Goal: Information Seeking & Learning: Find contact information

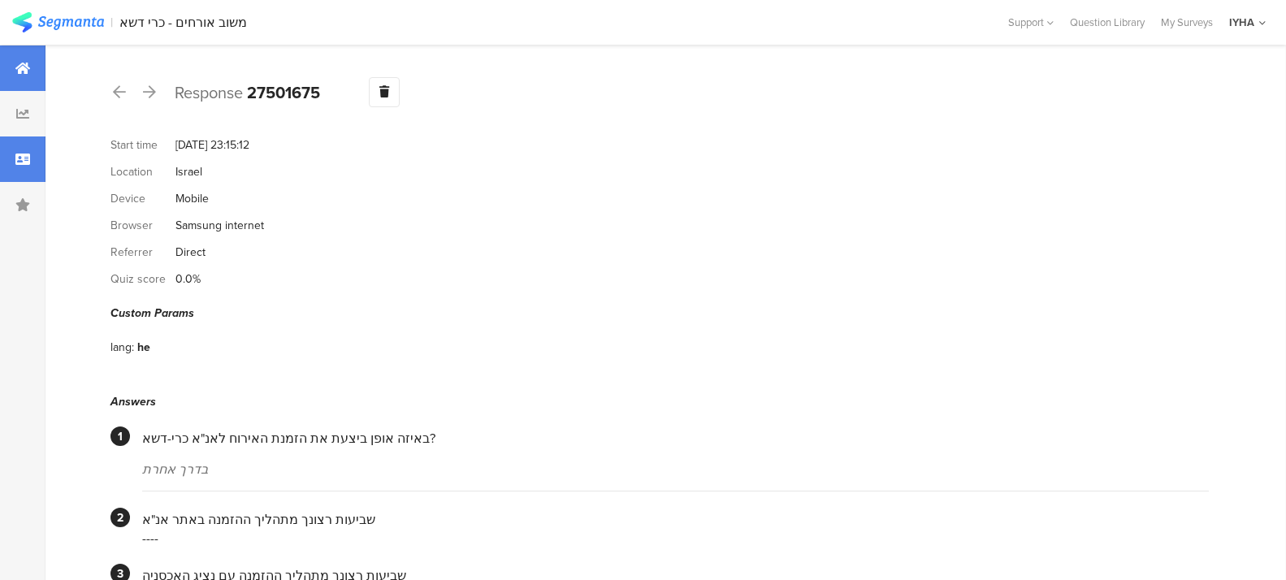
drag, startPoint x: 15, startPoint y: 59, endPoint x: 22, endPoint y: 71, distance: 13.1
click at [15, 59] on div at bounding box center [22, 67] width 45 height 45
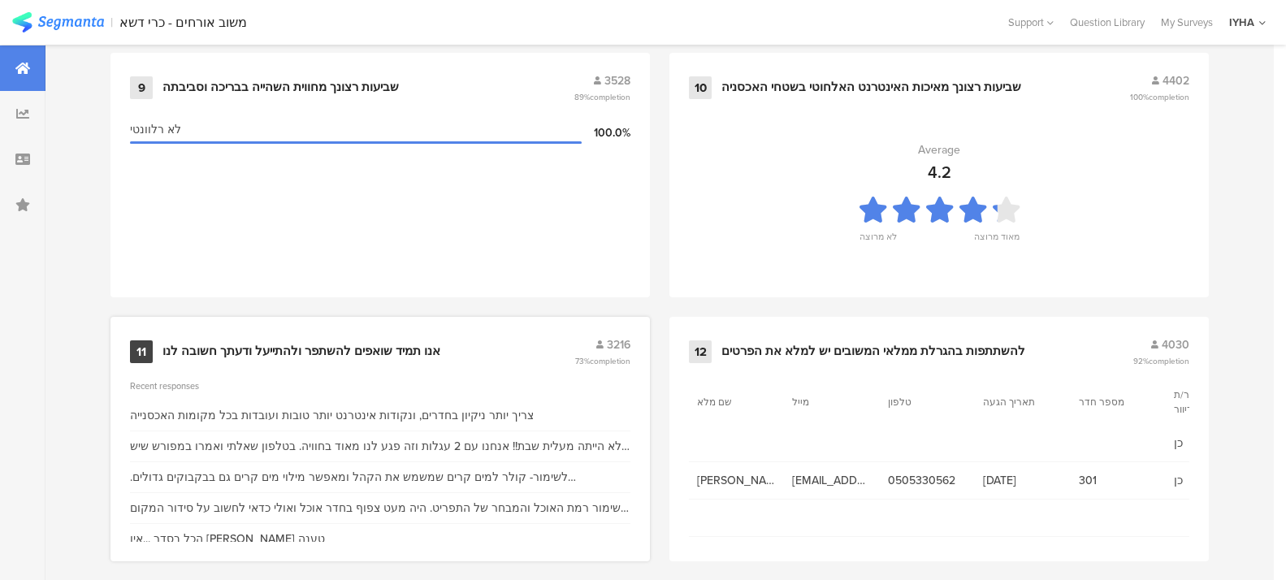
scroll to position [1803, 0]
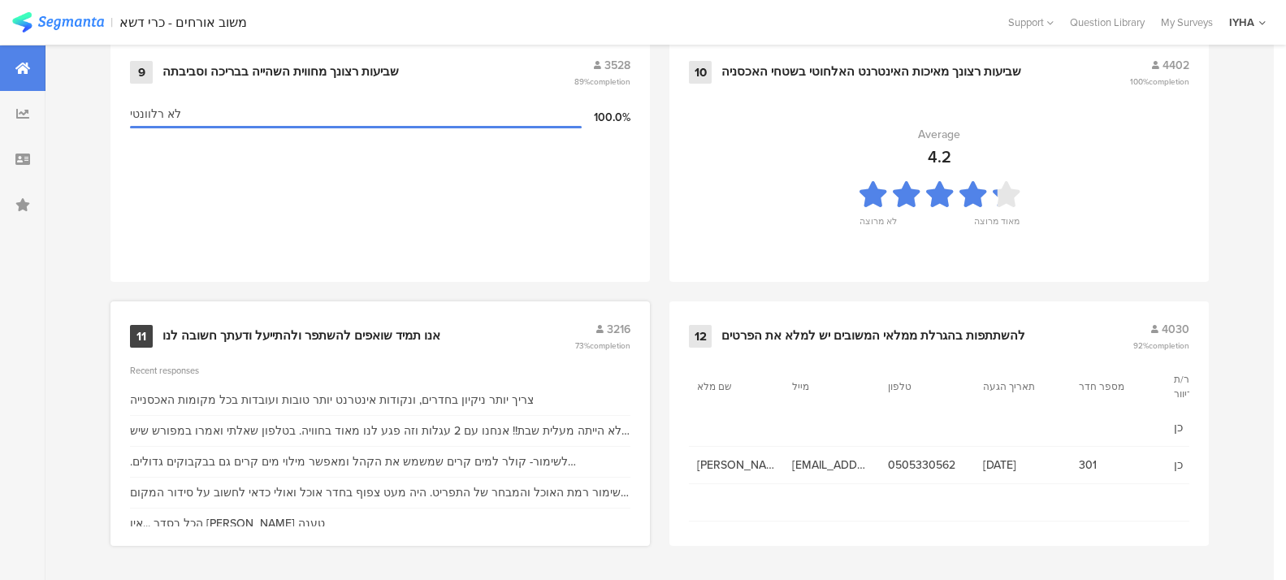
click at [142, 335] on div "11" at bounding box center [141, 336] width 23 height 23
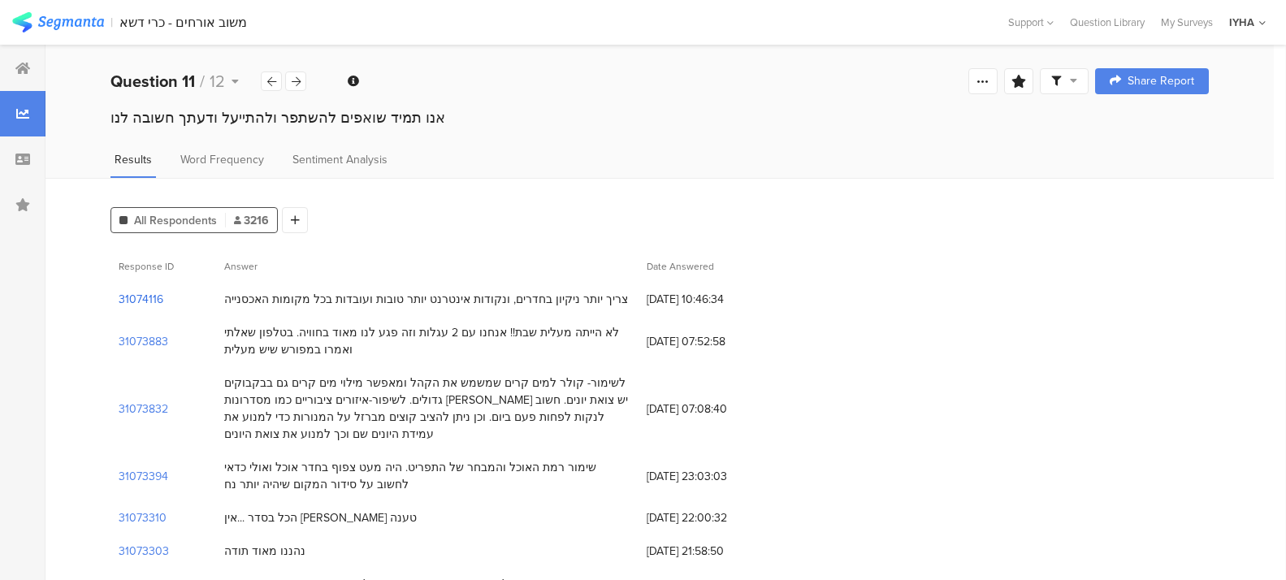
click at [138, 296] on section "31074116" at bounding box center [141, 299] width 45 height 17
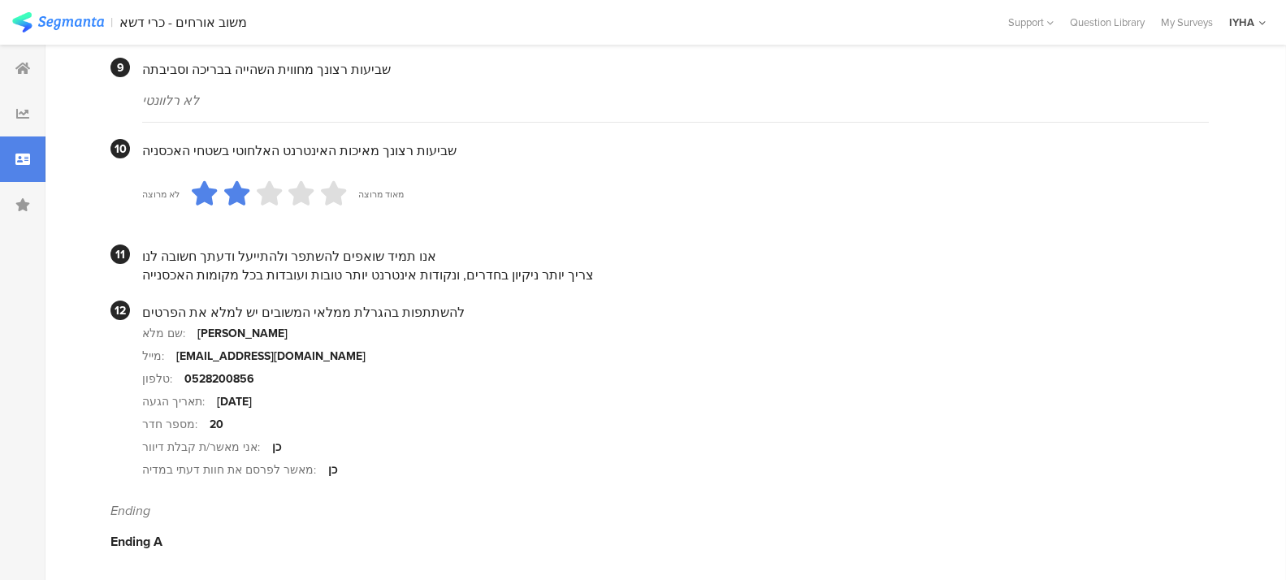
scroll to position [1565, 0]
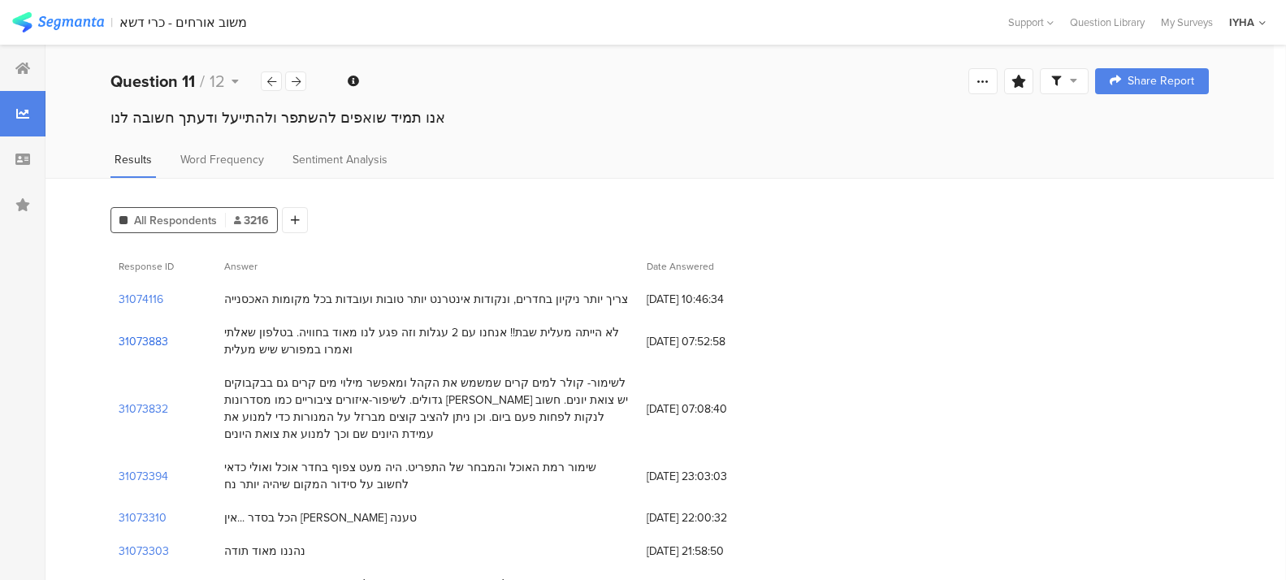
click at [130, 336] on section "31073883" at bounding box center [144, 341] width 50 height 17
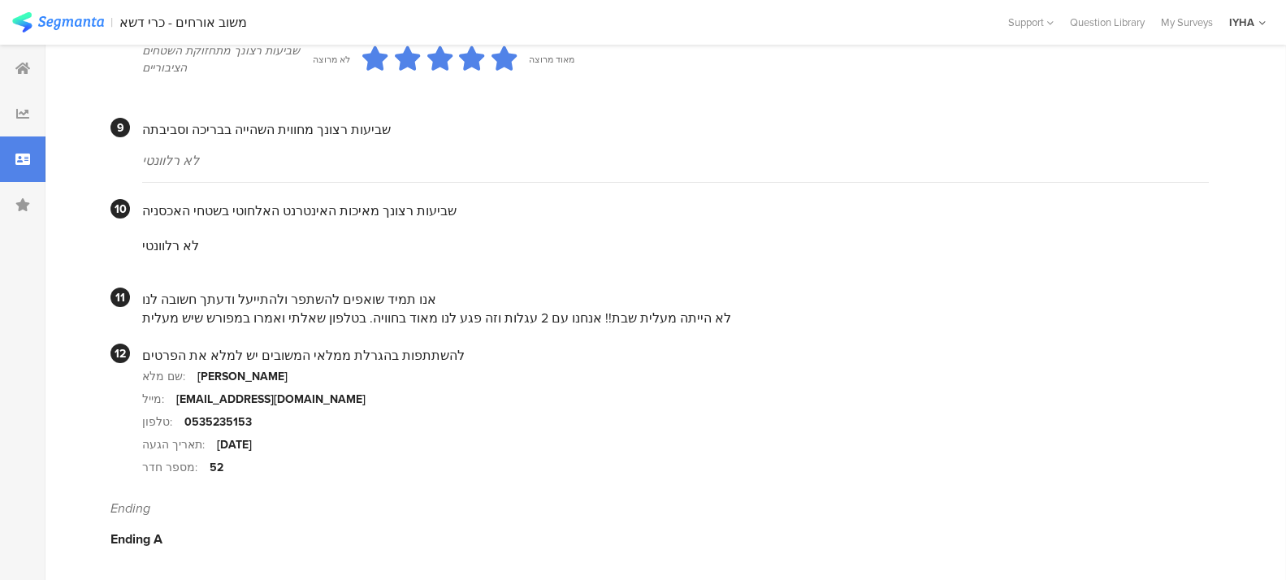
scroll to position [1502, 0]
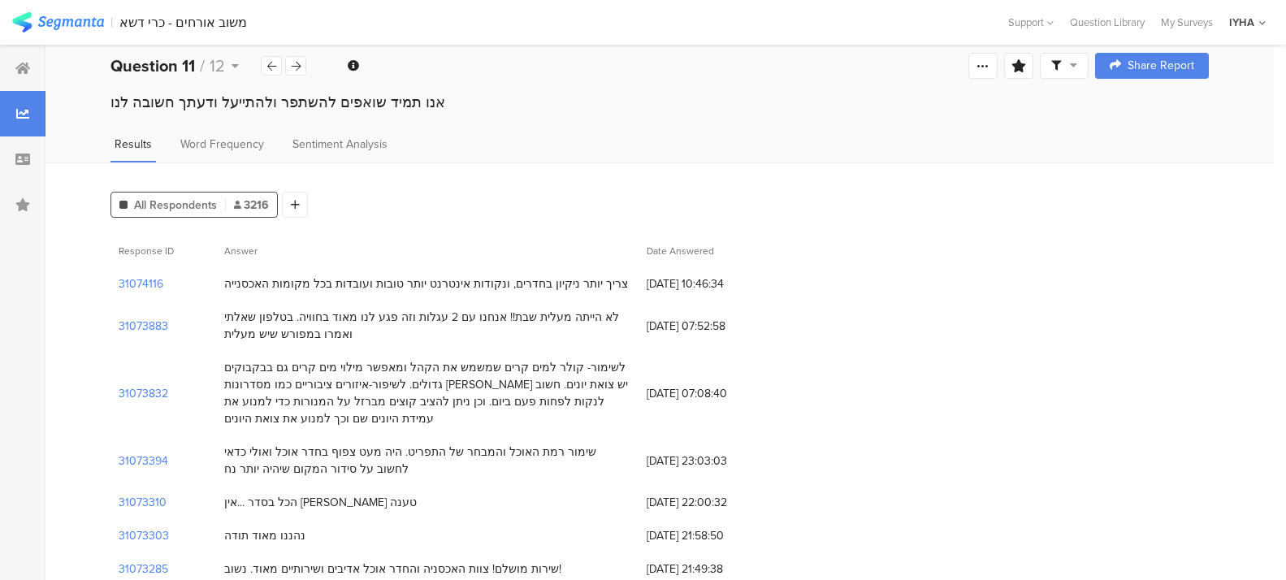
scroll to position [20, 0]
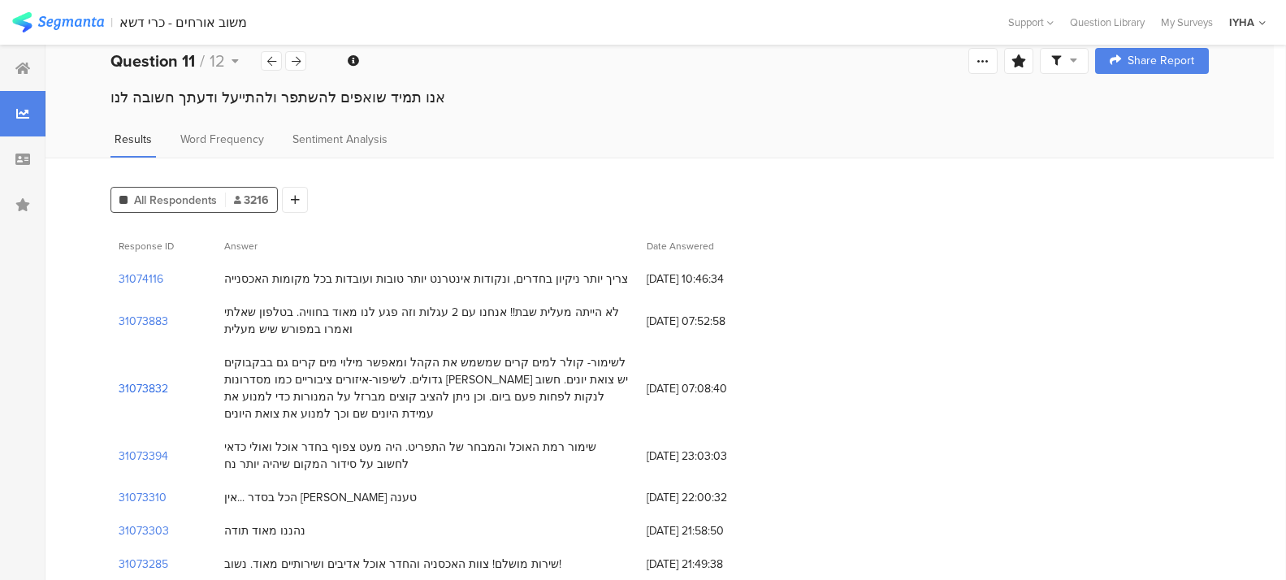
click at [139, 383] on section "31073832" at bounding box center [144, 388] width 50 height 17
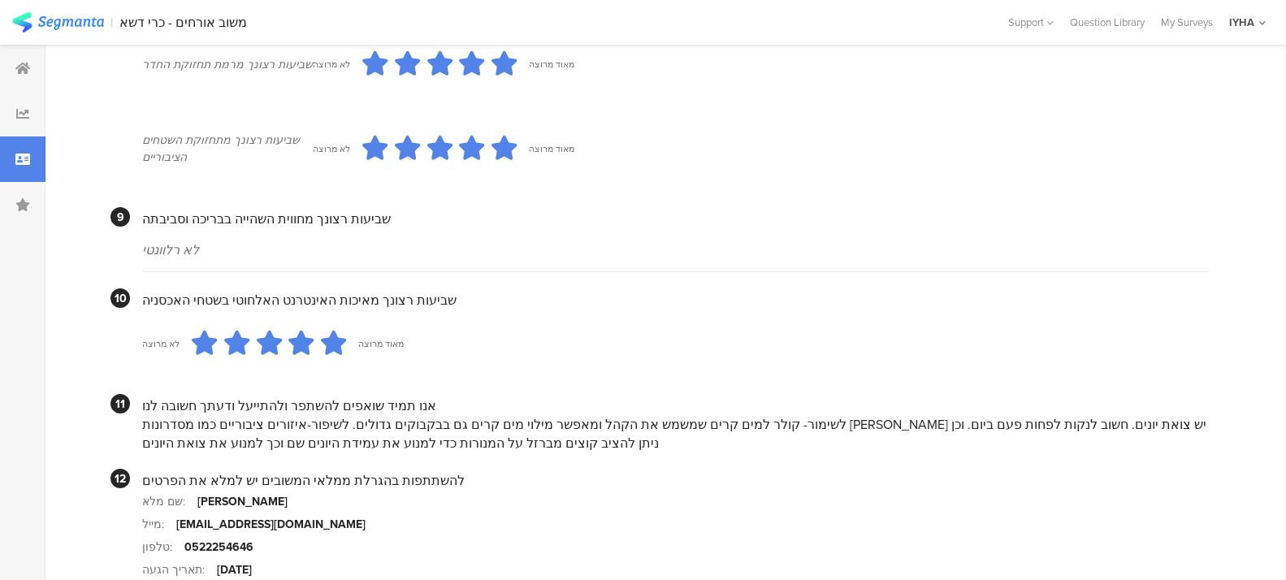
scroll to position [1418, 0]
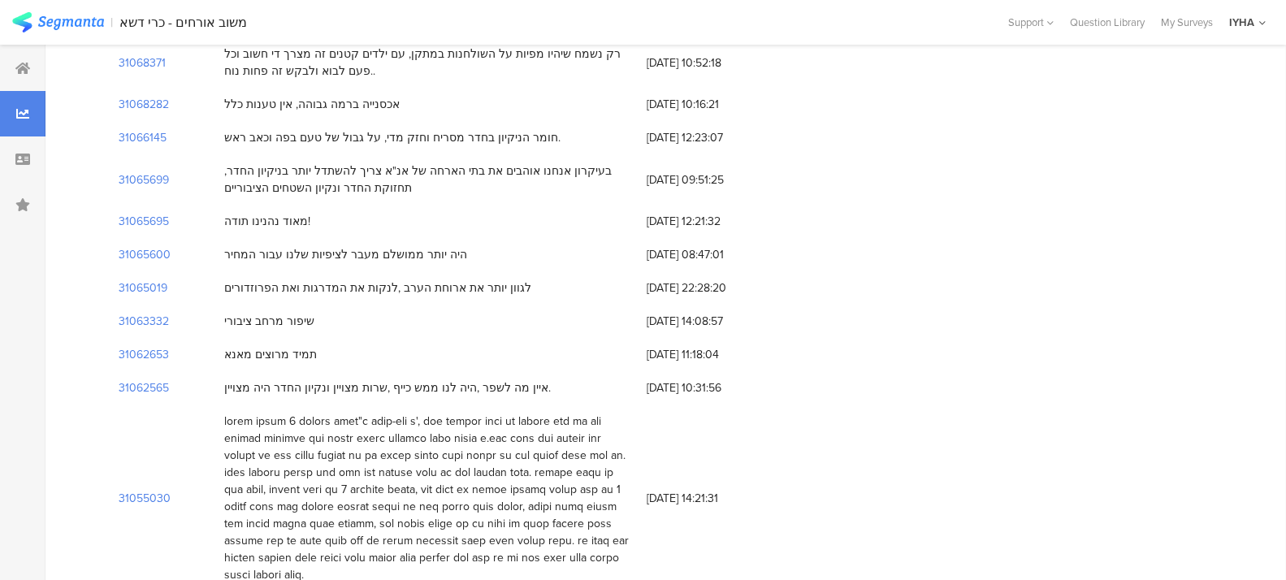
scroll to position [20, 0]
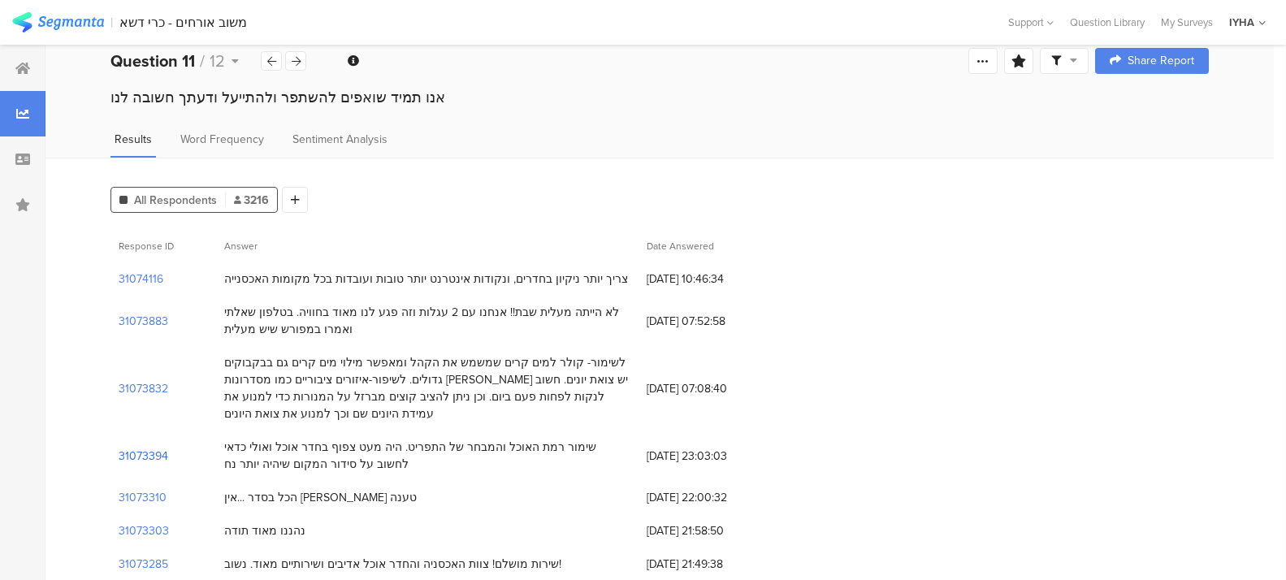
click at [144, 452] on section "31073394" at bounding box center [144, 456] width 50 height 17
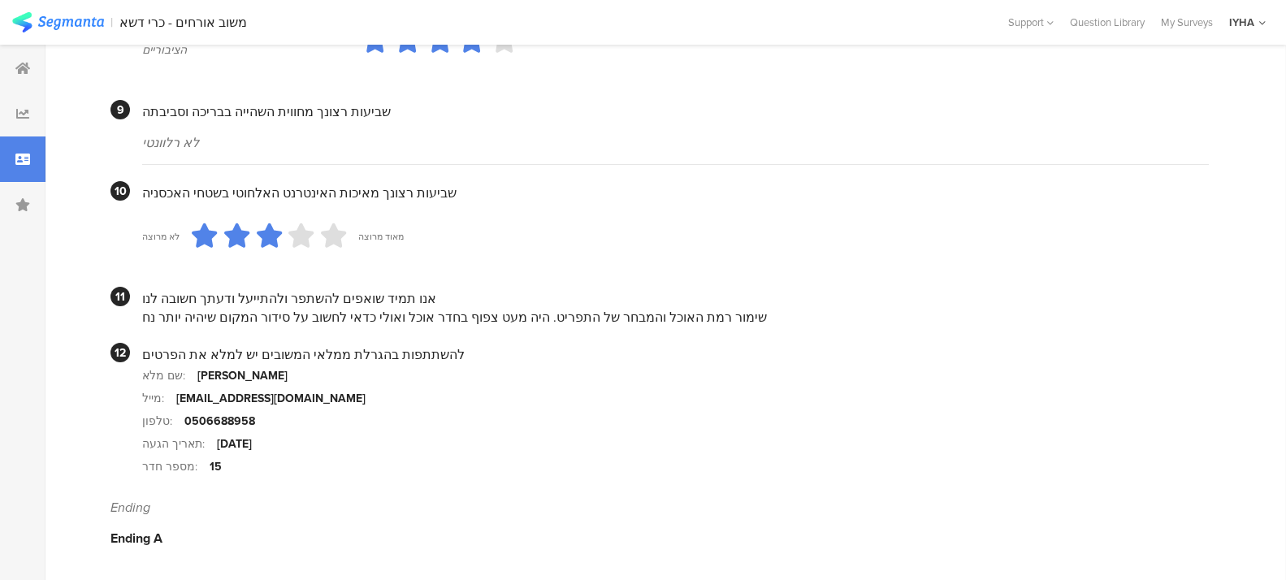
scroll to position [1505, 0]
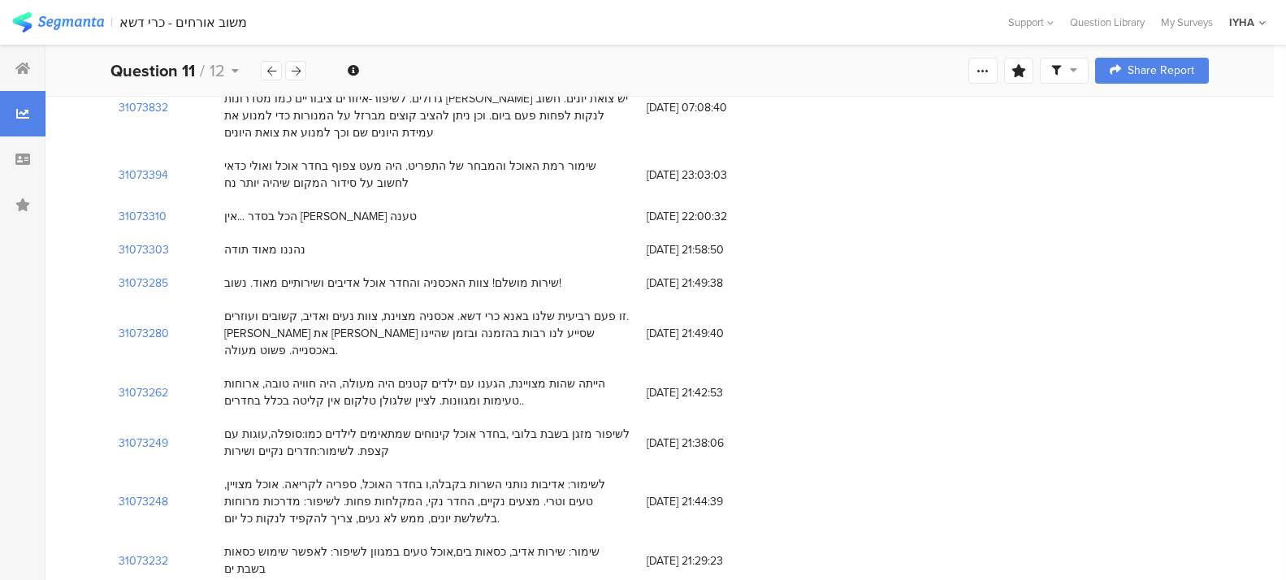
scroll to position [305, 0]
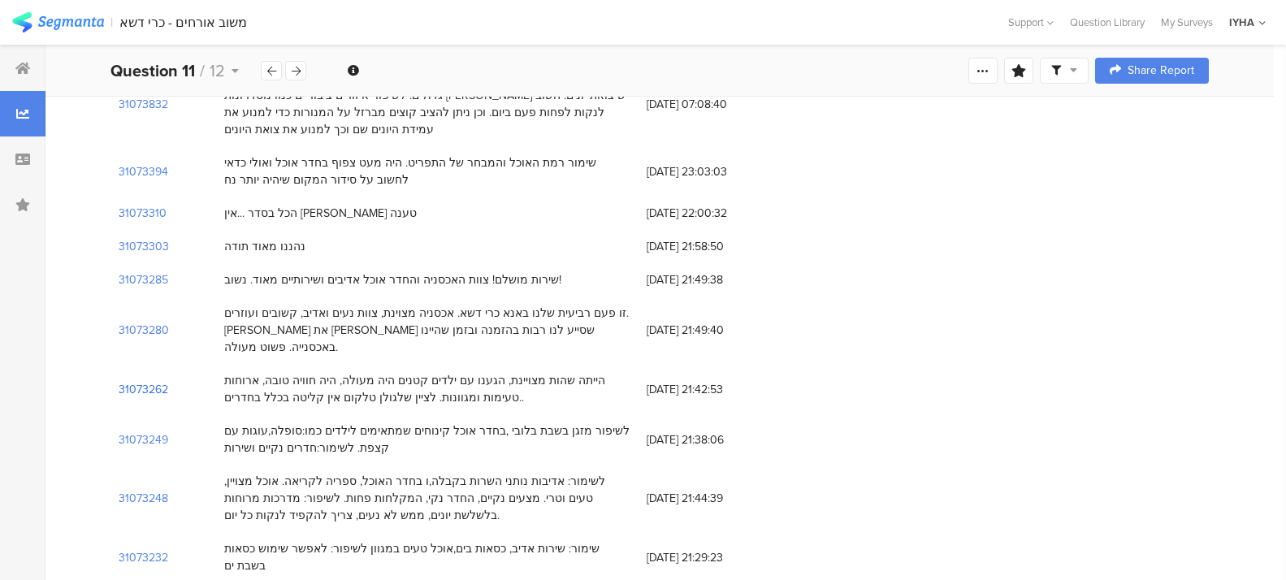
click at [145, 381] on section "31073262" at bounding box center [144, 389] width 50 height 17
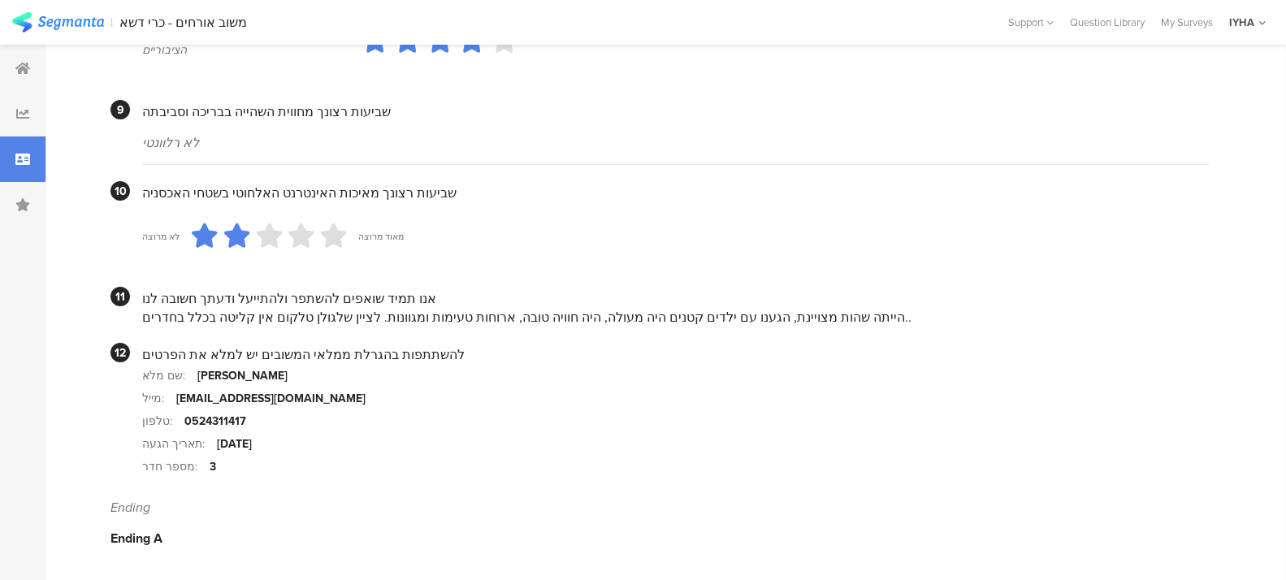
scroll to position [1505, 0]
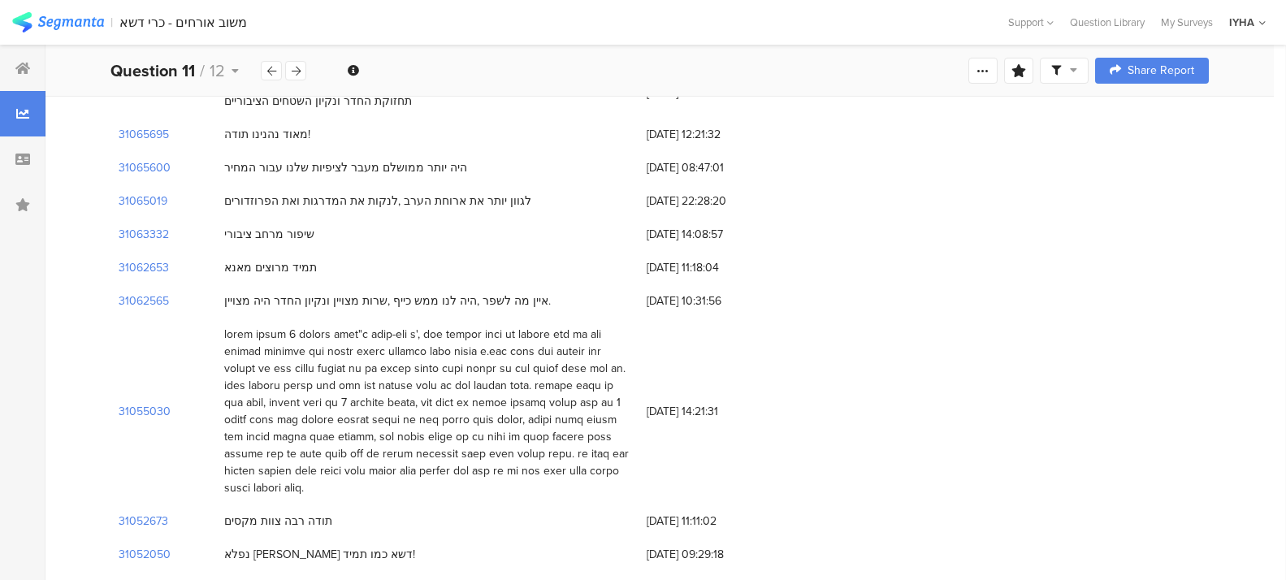
scroll to position [305, 0]
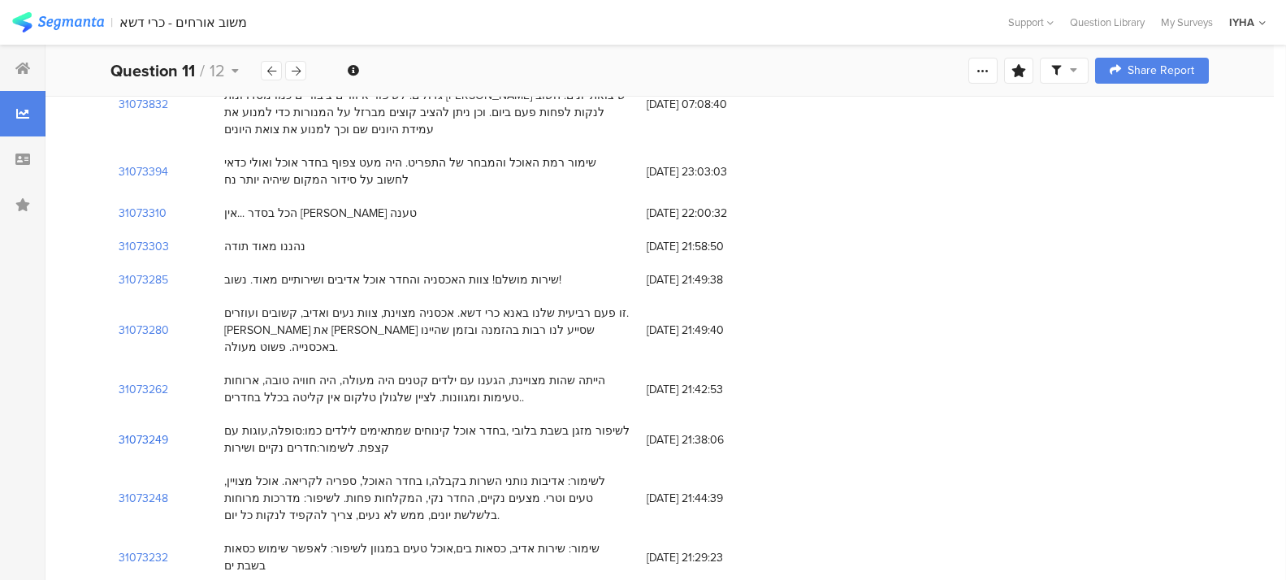
click at [143, 431] on section "31073249" at bounding box center [144, 439] width 50 height 17
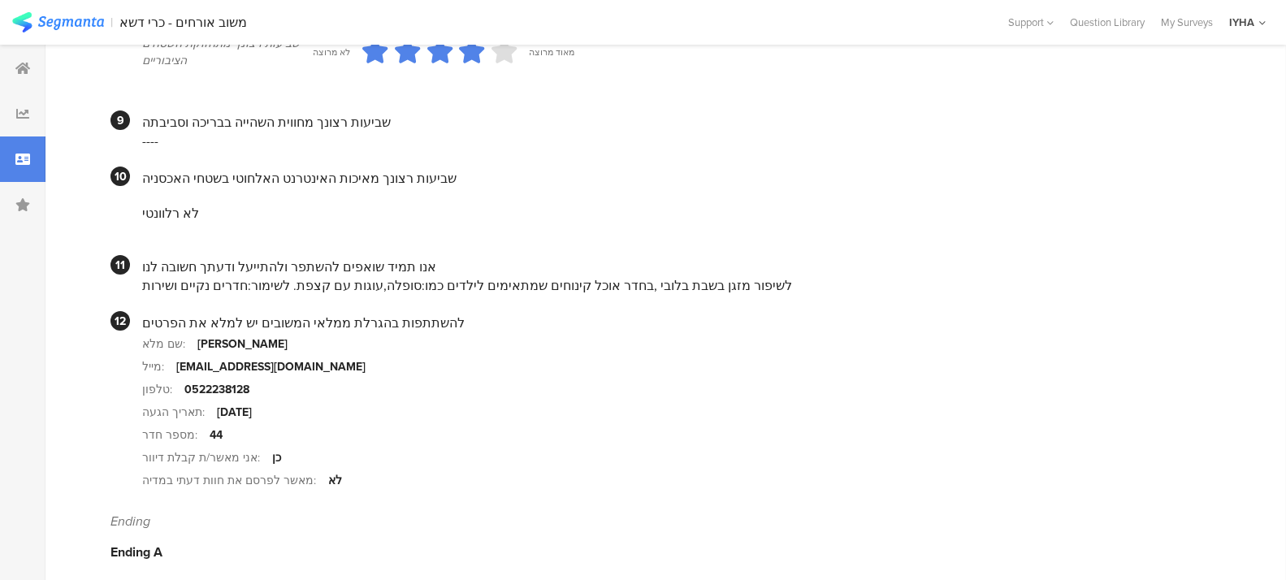
scroll to position [1522, 0]
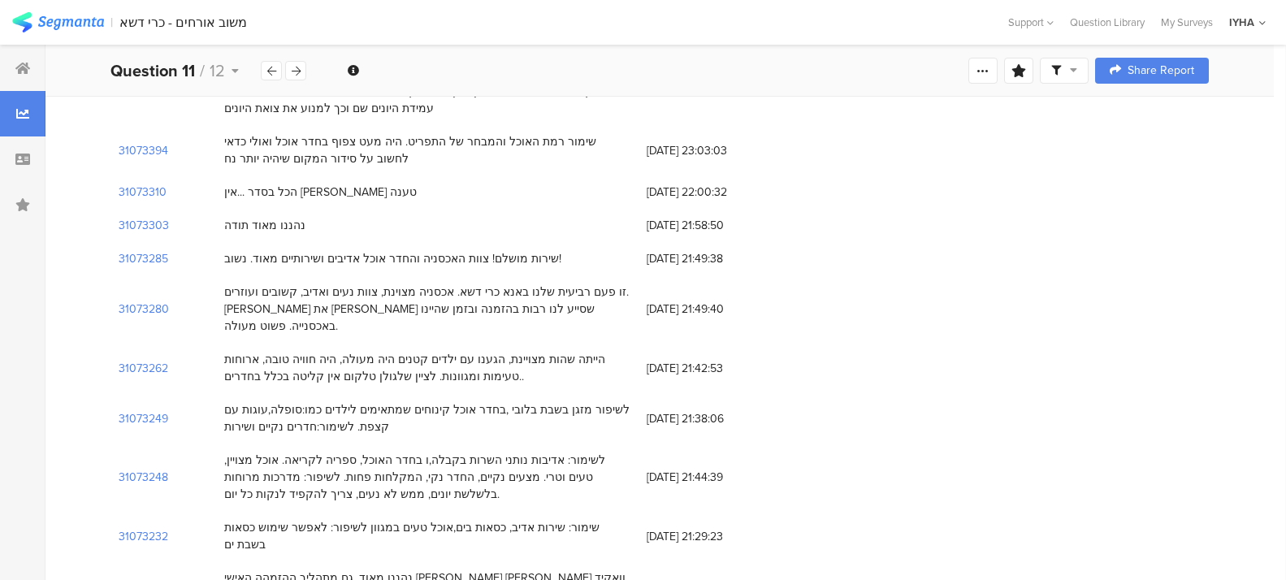
scroll to position [366, 0]
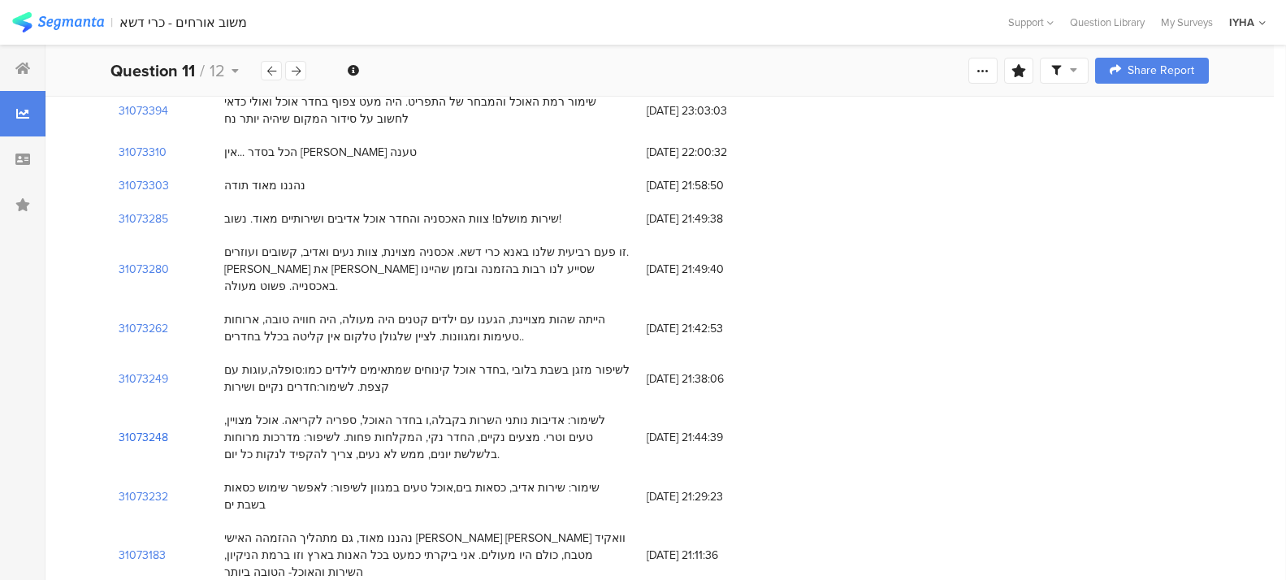
click at [145, 429] on section "31073248" at bounding box center [144, 437] width 50 height 17
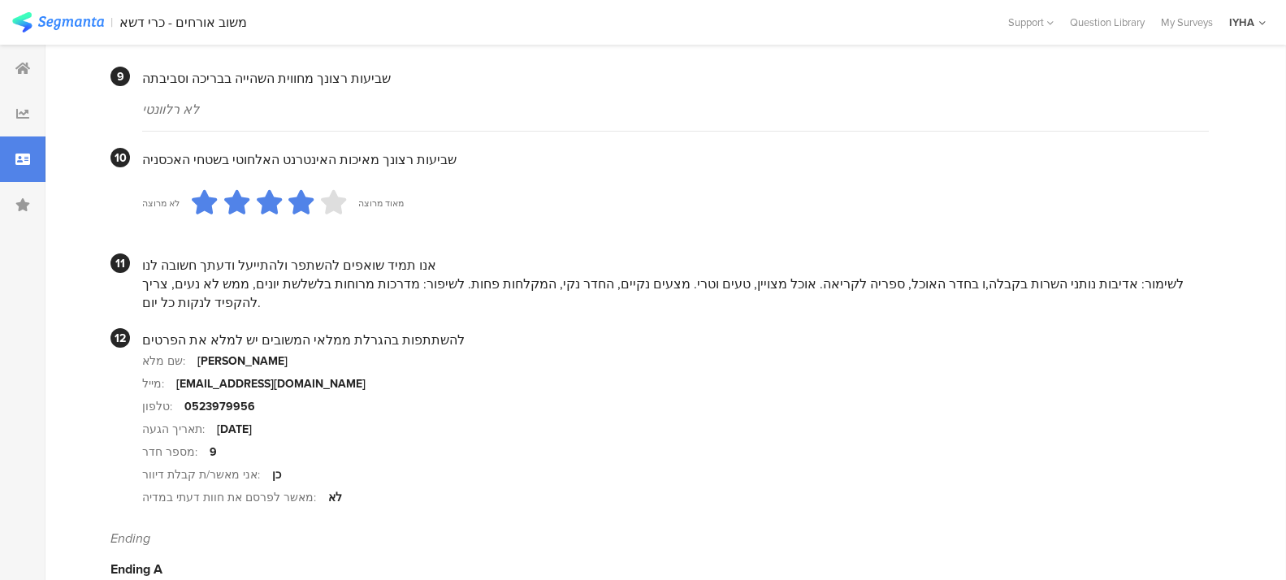
scroll to position [1501, 0]
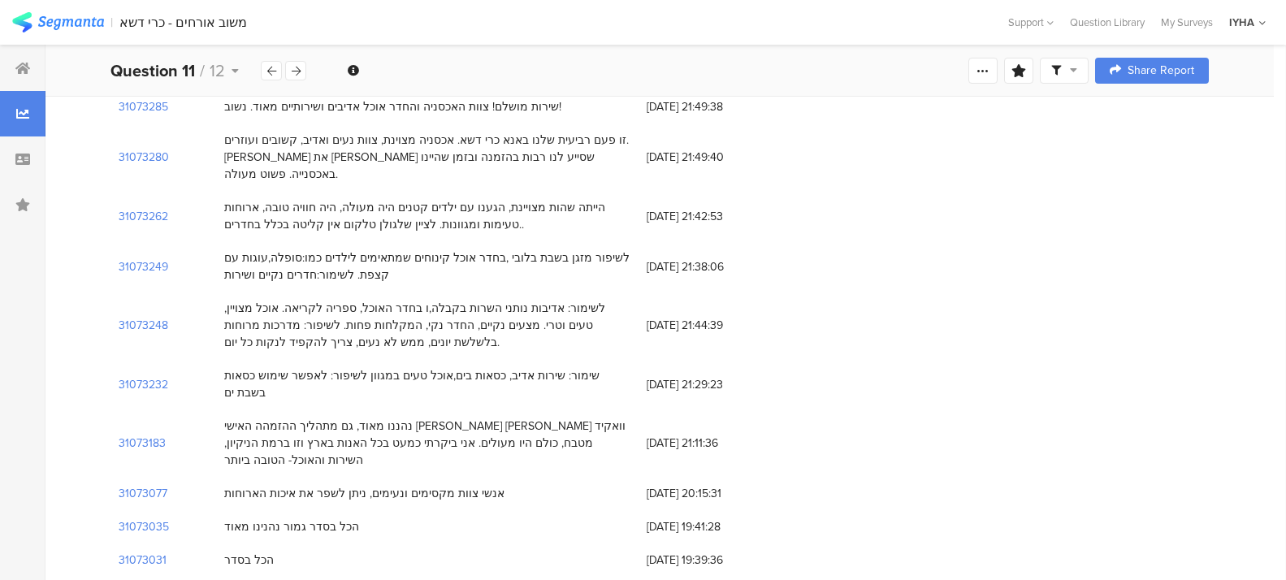
scroll to position [487, 0]
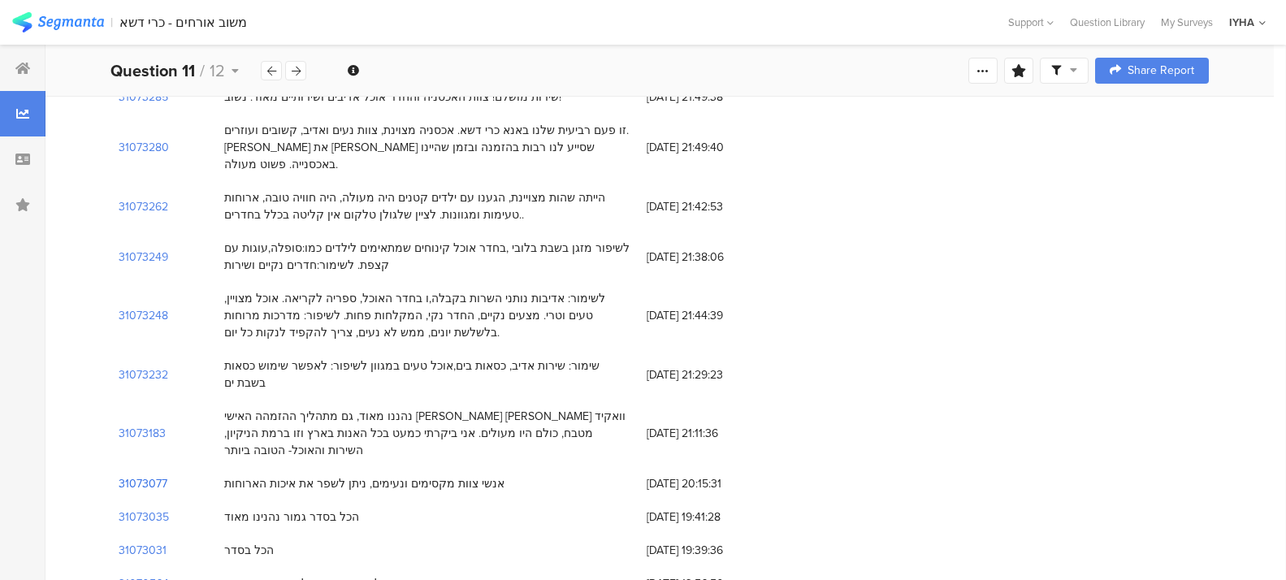
click at [149, 475] on section "31073077" at bounding box center [143, 483] width 49 height 17
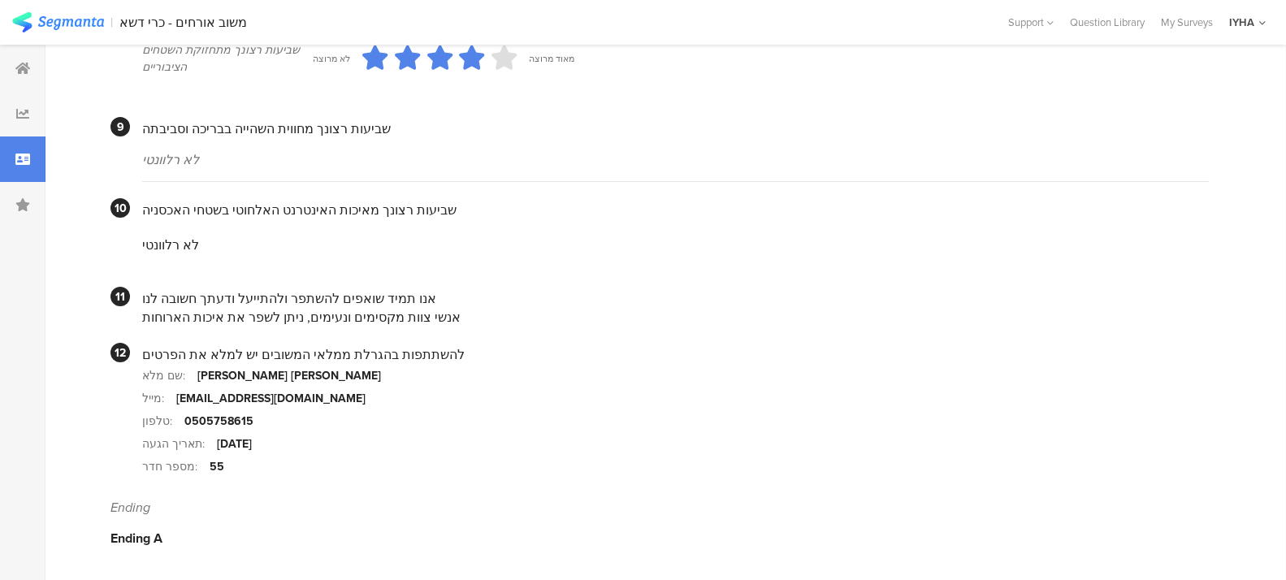
scroll to position [1471, 0]
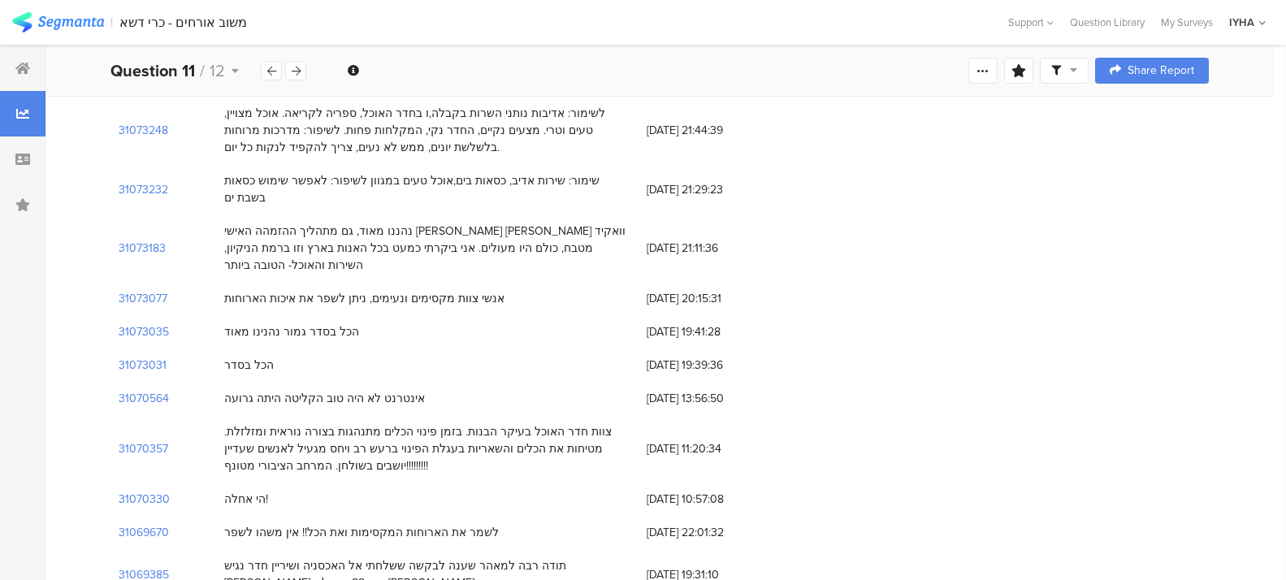
scroll to position [691, 0]
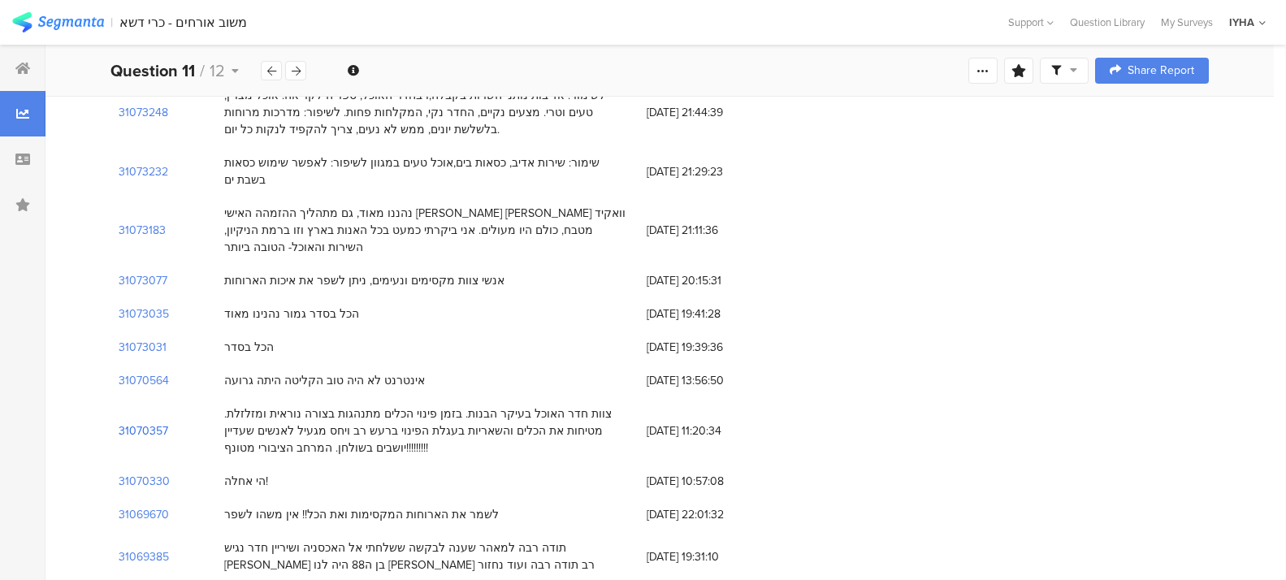
click at [143, 422] on section "31070357" at bounding box center [144, 430] width 50 height 17
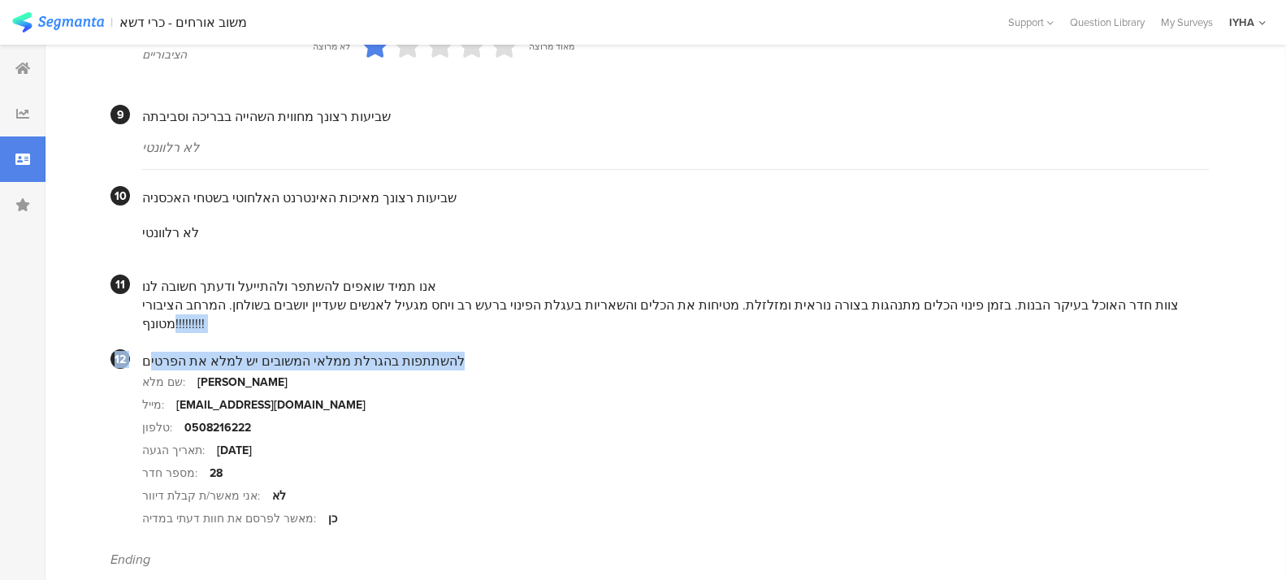
scroll to position [1510, 0]
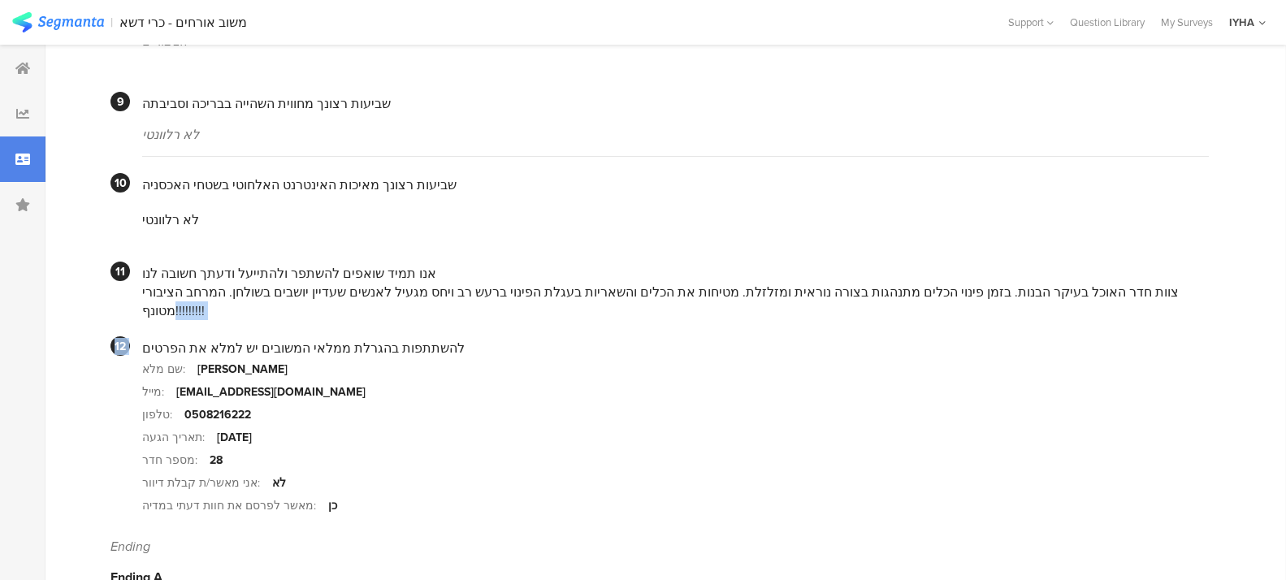
drag, startPoint x: 169, startPoint y: 313, endPoint x: 140, endPoint y: 318, distance: 29.6
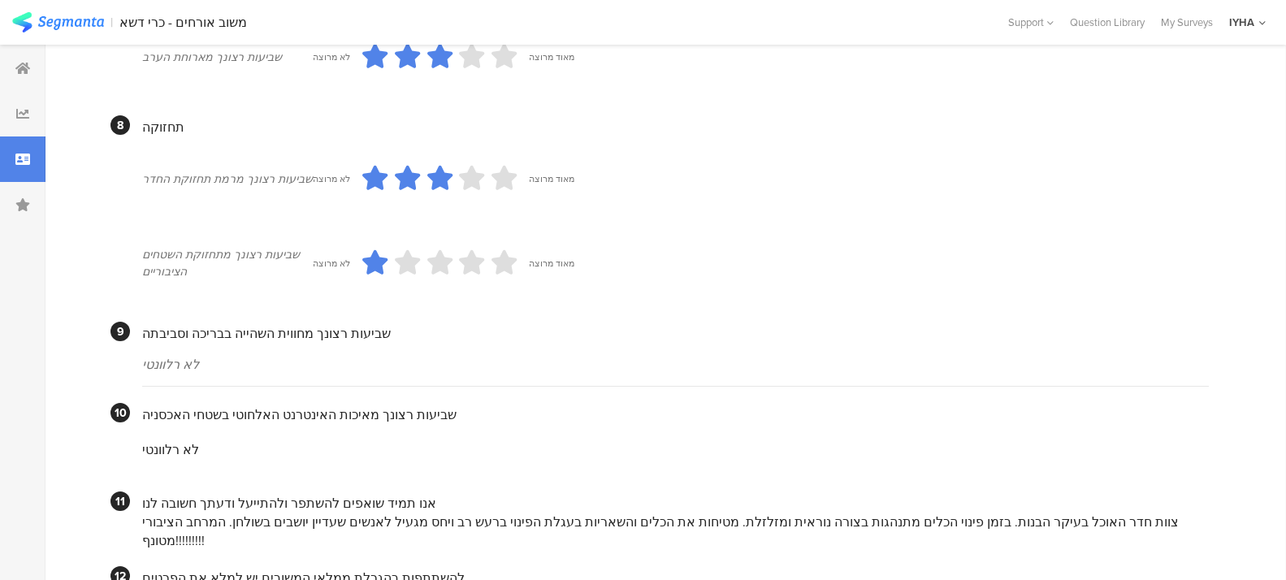
scroll to position [1266, 0]
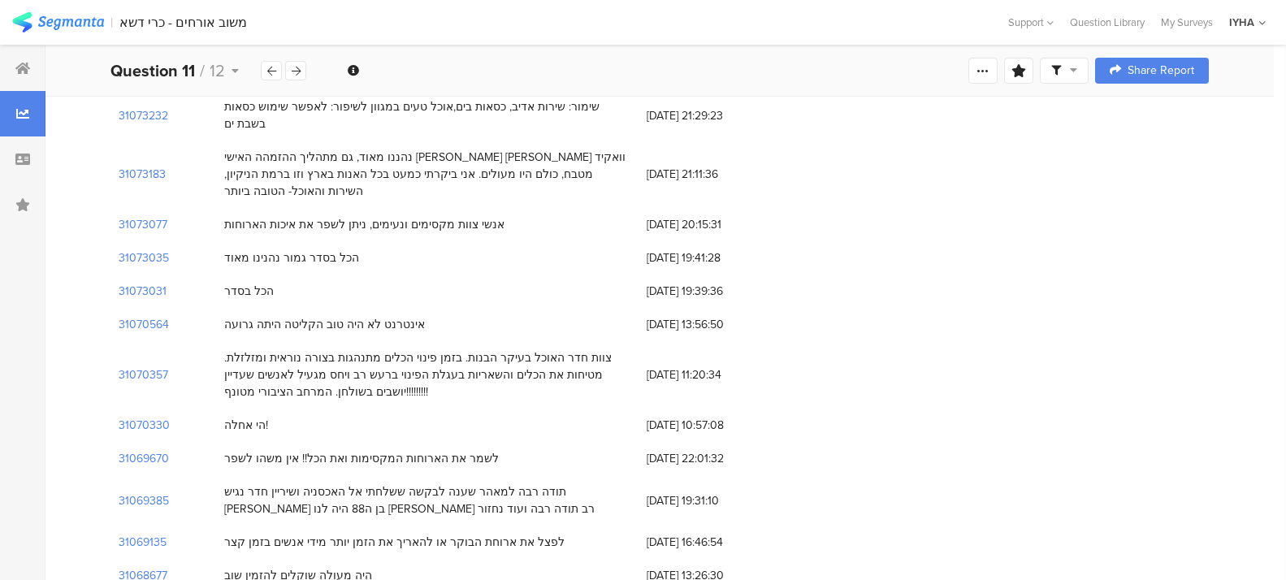
scroll to position [751, 0]
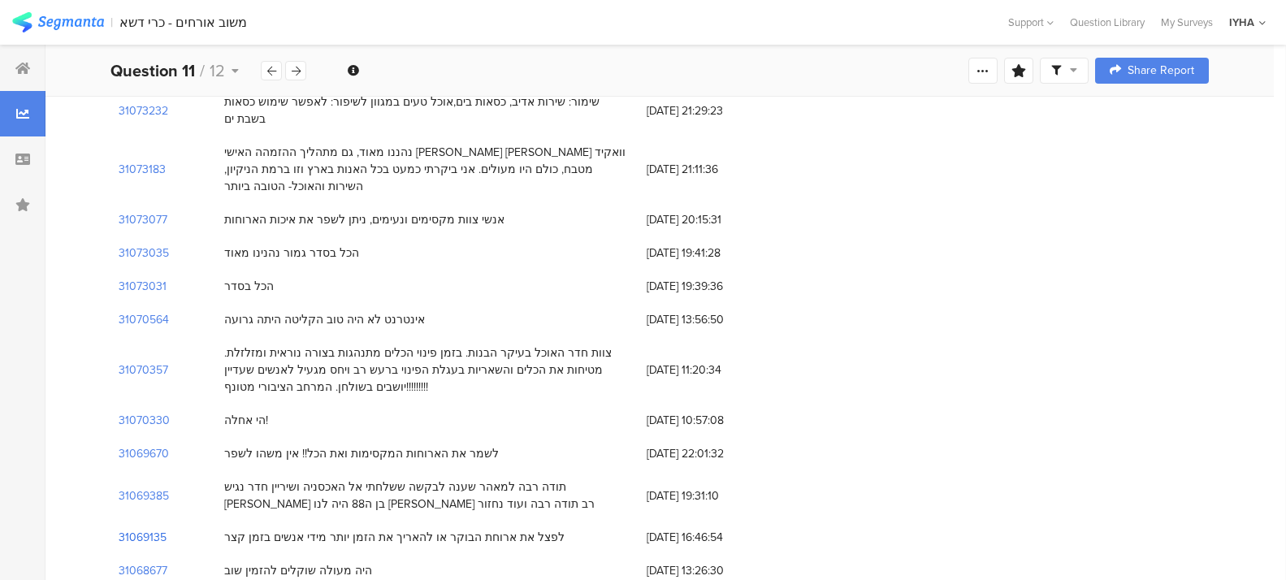
click at [135, 529] on section "31069135" at bounding box center [143, 537] width 48 height 17
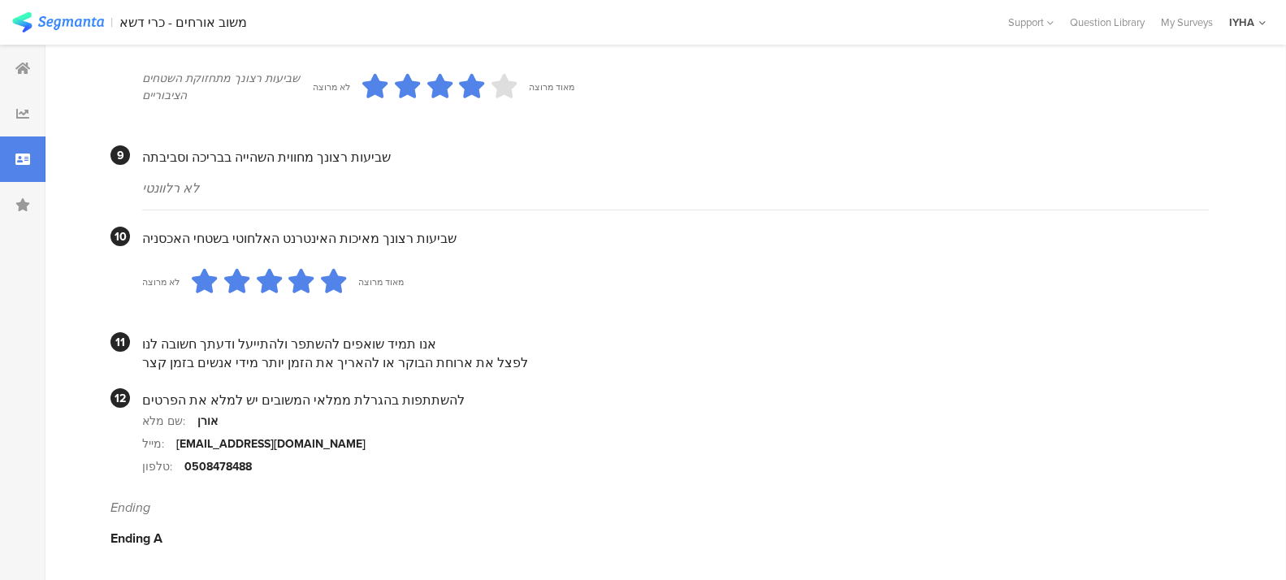
scroll to position [1426, 0]
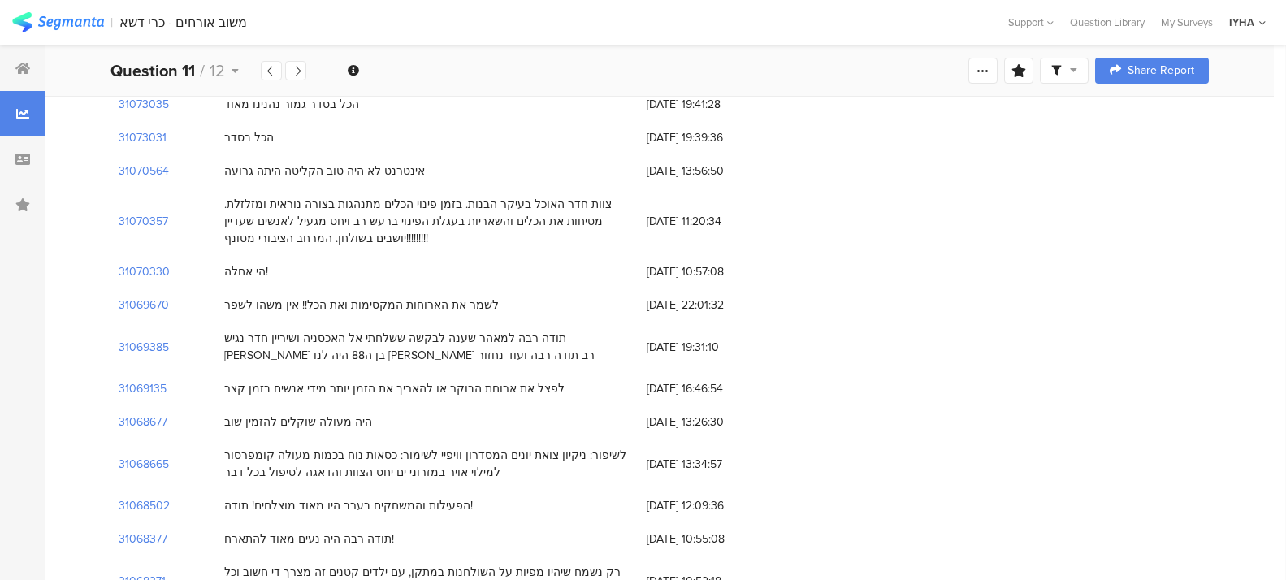
scroll to position [914, 0]
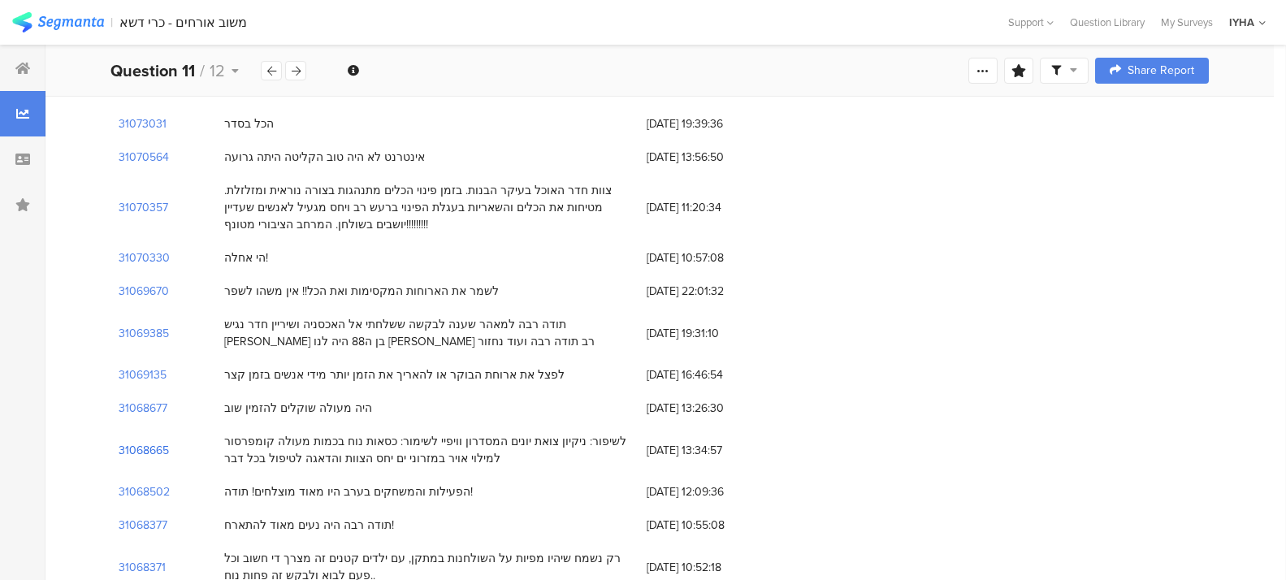
click at [137, 442] on section "31068665" at bounding box center [144, 450] width 50 height 17
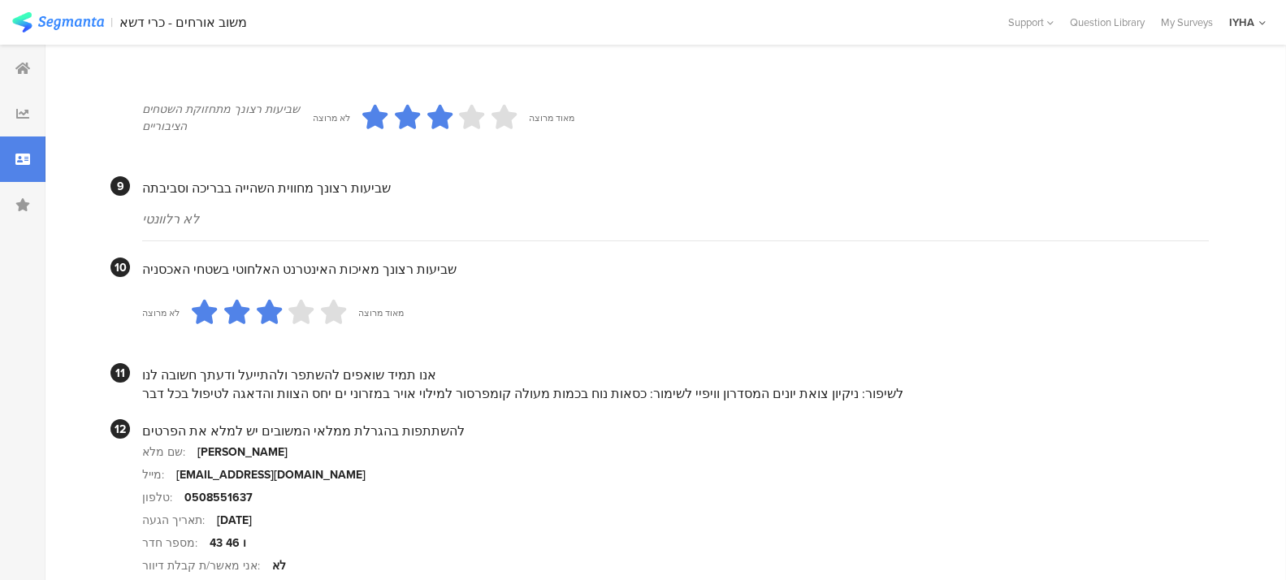
scroll to position [1422, 0]
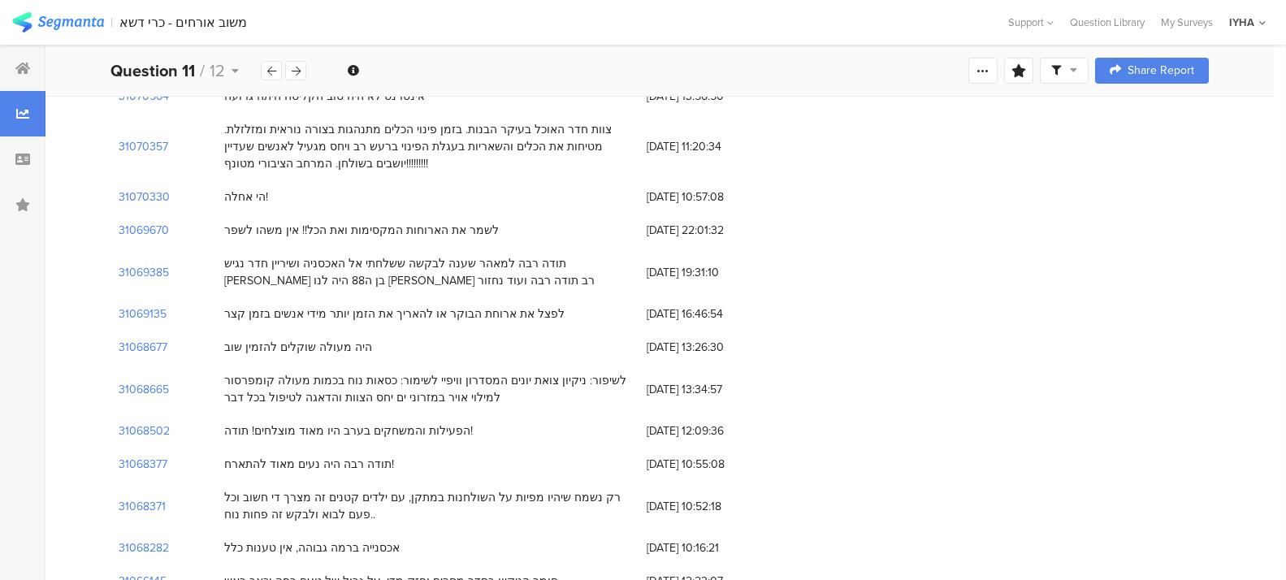
scroll to position [1015, 0]
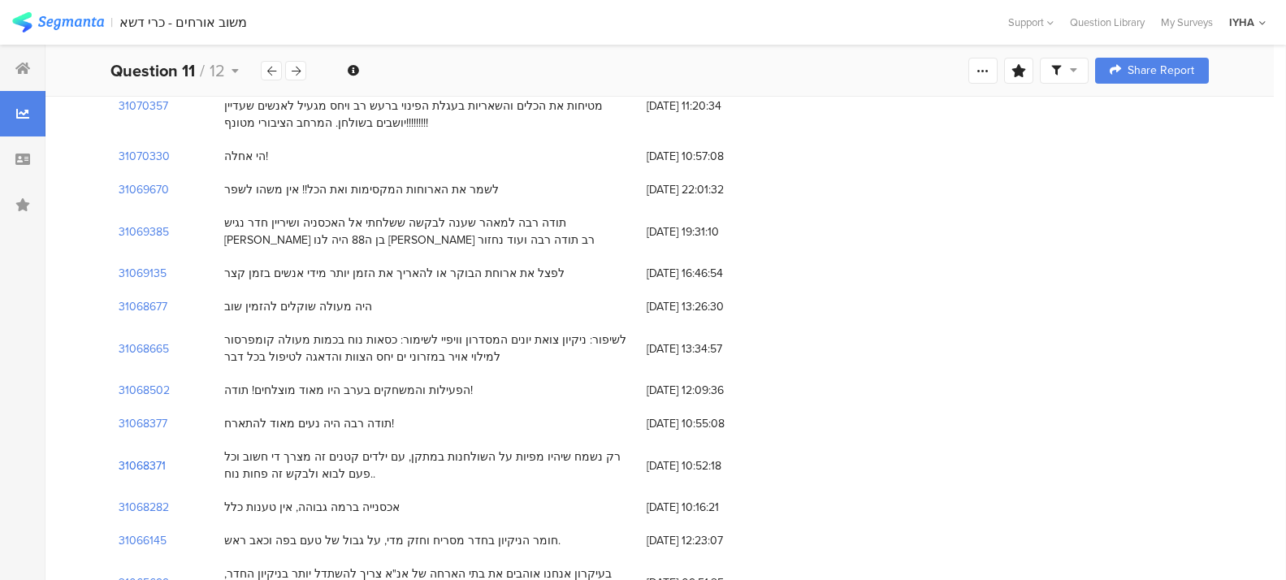
click at [140, 457] on section "31068371" at bounding box center [142, 465] width 47 height 17
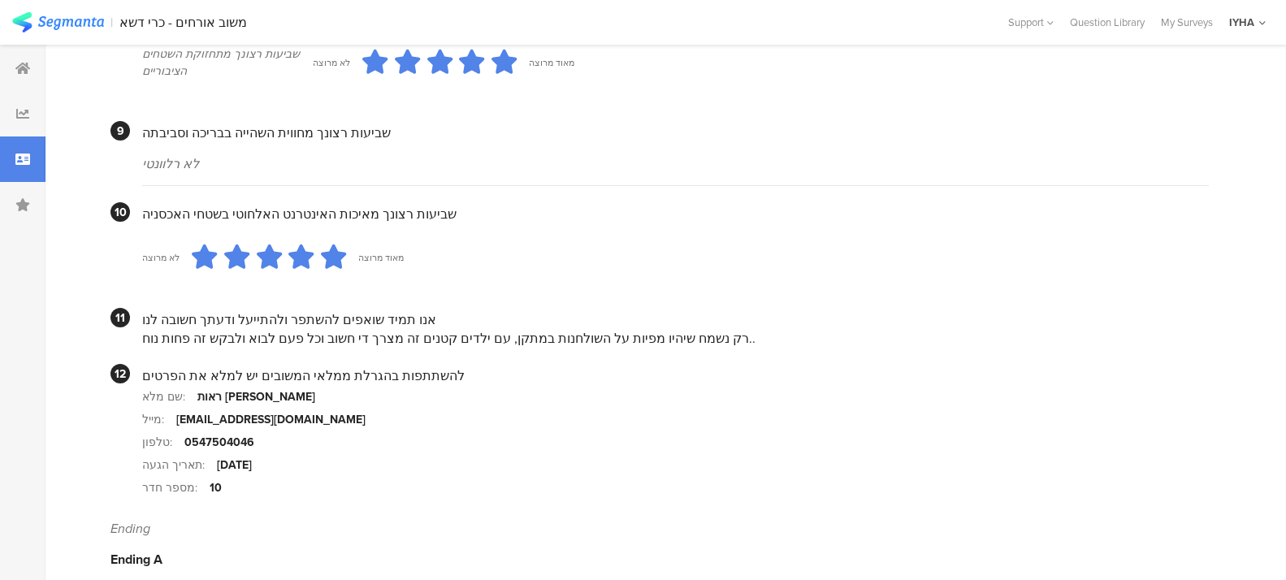
scroll to position [1502, 0]
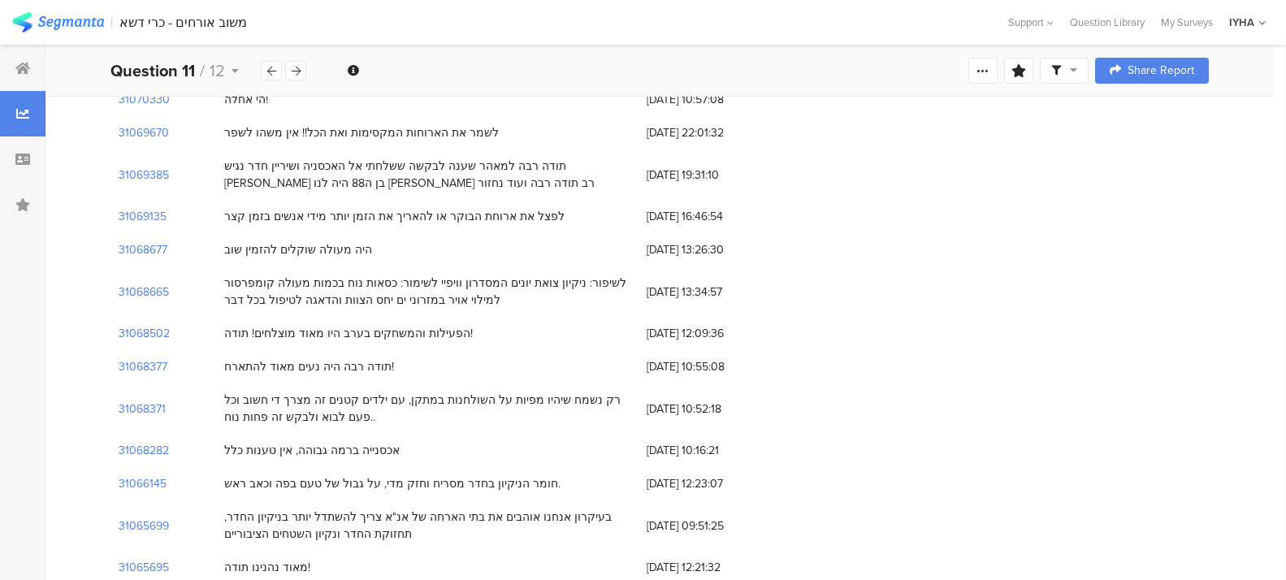
scroll to position [1076, 0]
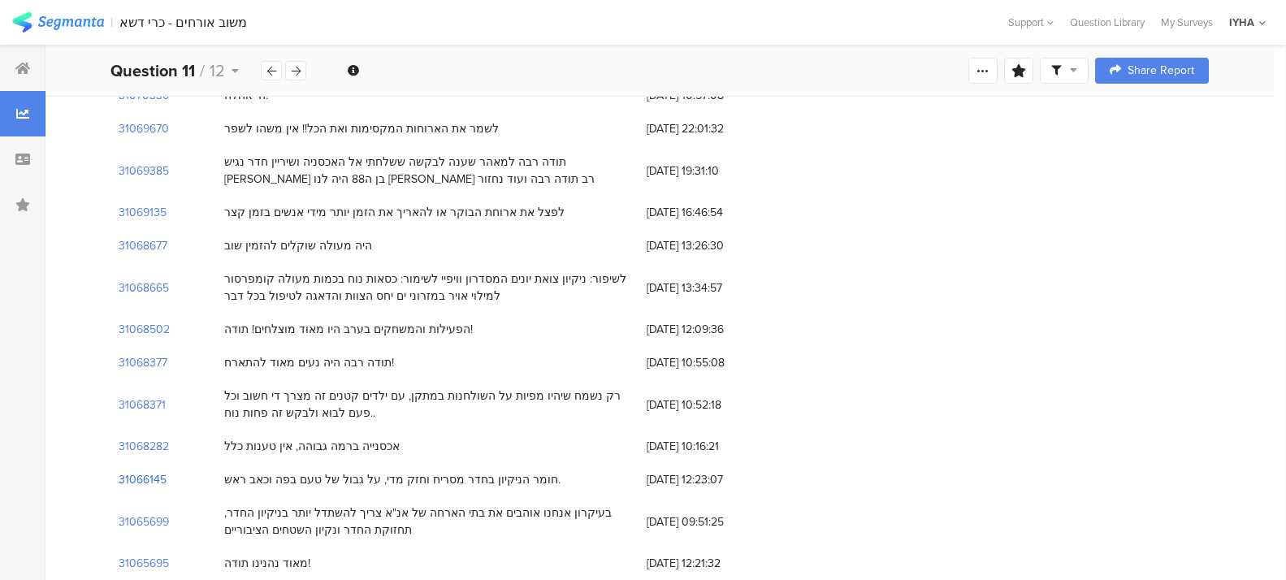
click at [134, 471] on section "31066145" at bounding box center [143, 479] width 48 height 17
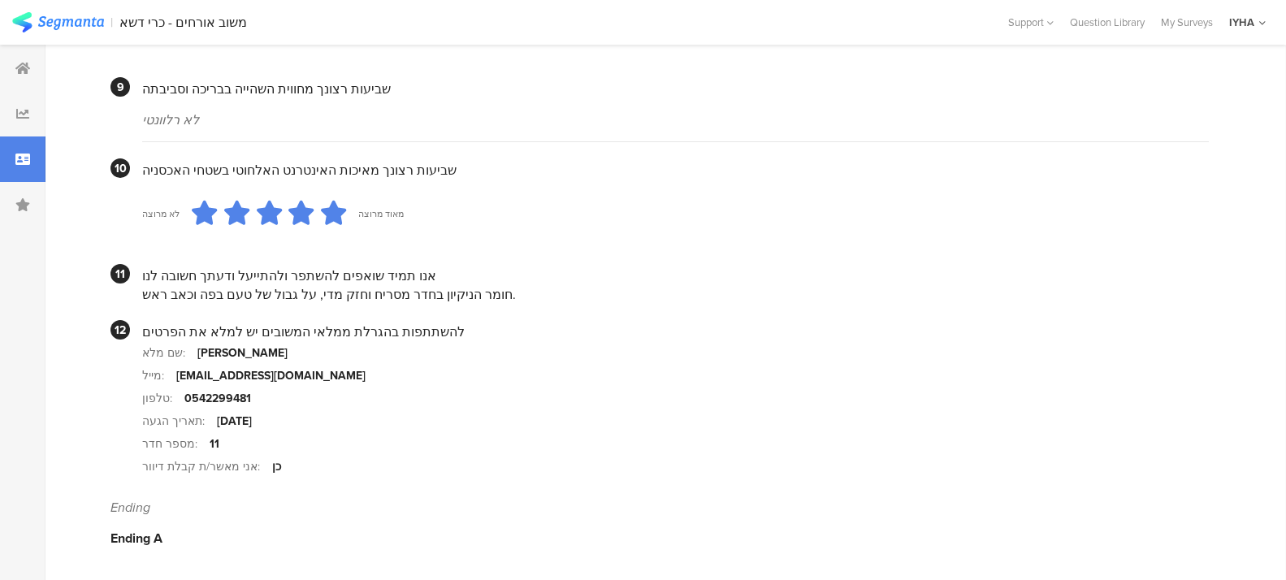
scroll to position [1461, 0]
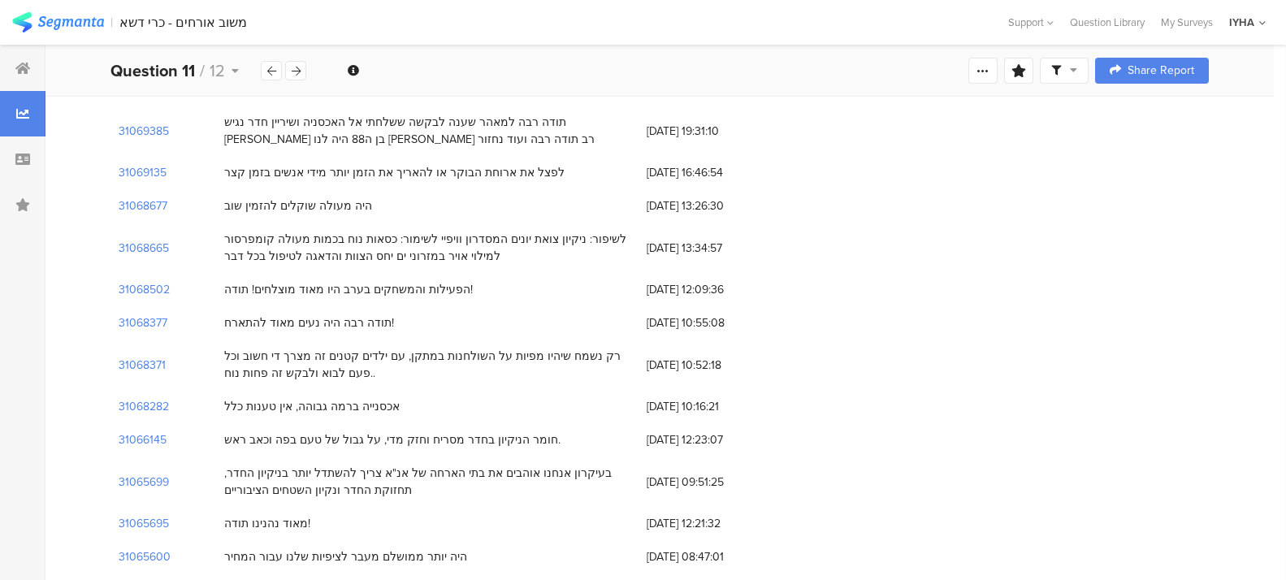
scroll to position [1117, 0]
click at [154, 473] on section "31065699" at bounding box center [144, 481] width 50 height 17
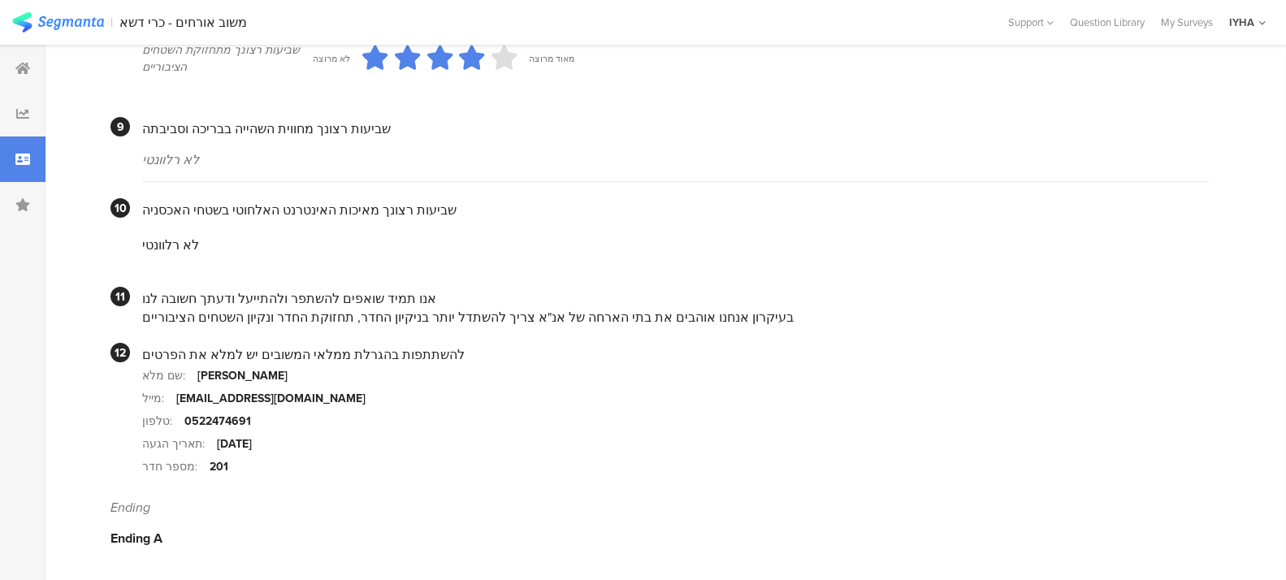
scroll to position [1471, 0]
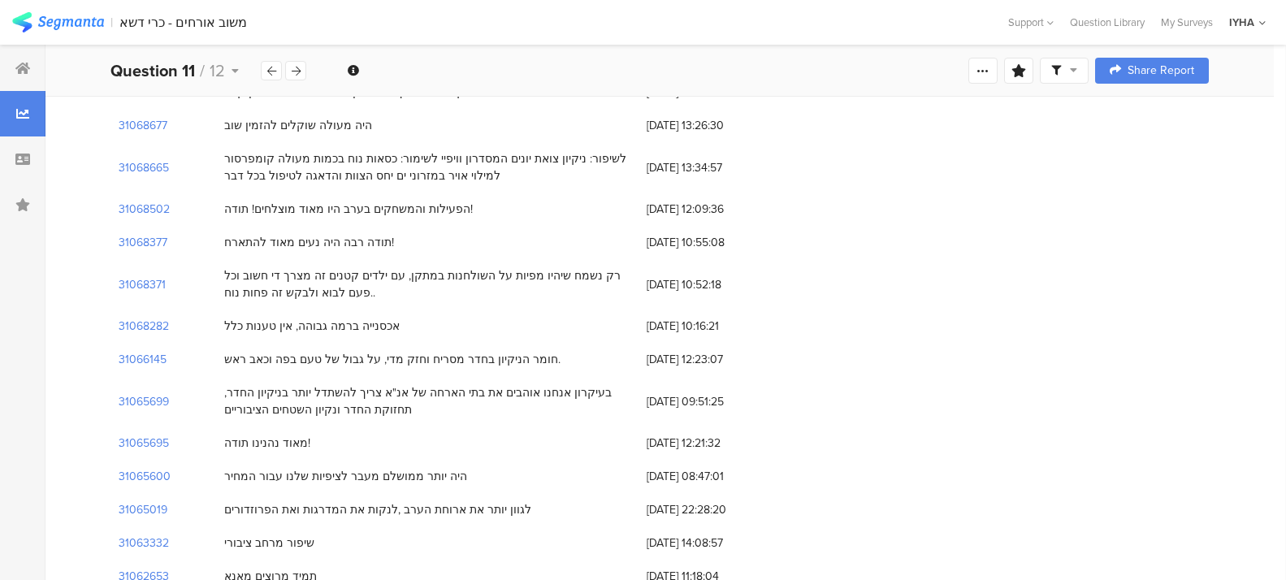
scroll to position [1219, 0]
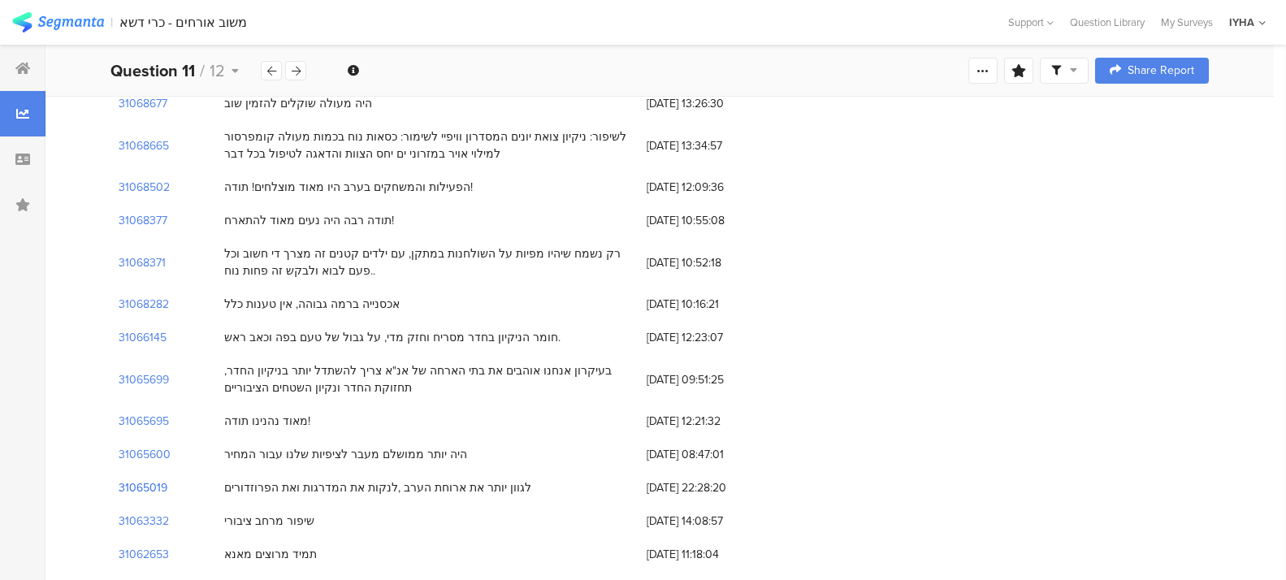
click at [142, 479] on section "31065019" at bounding box center [143, 487] width 49 height 17
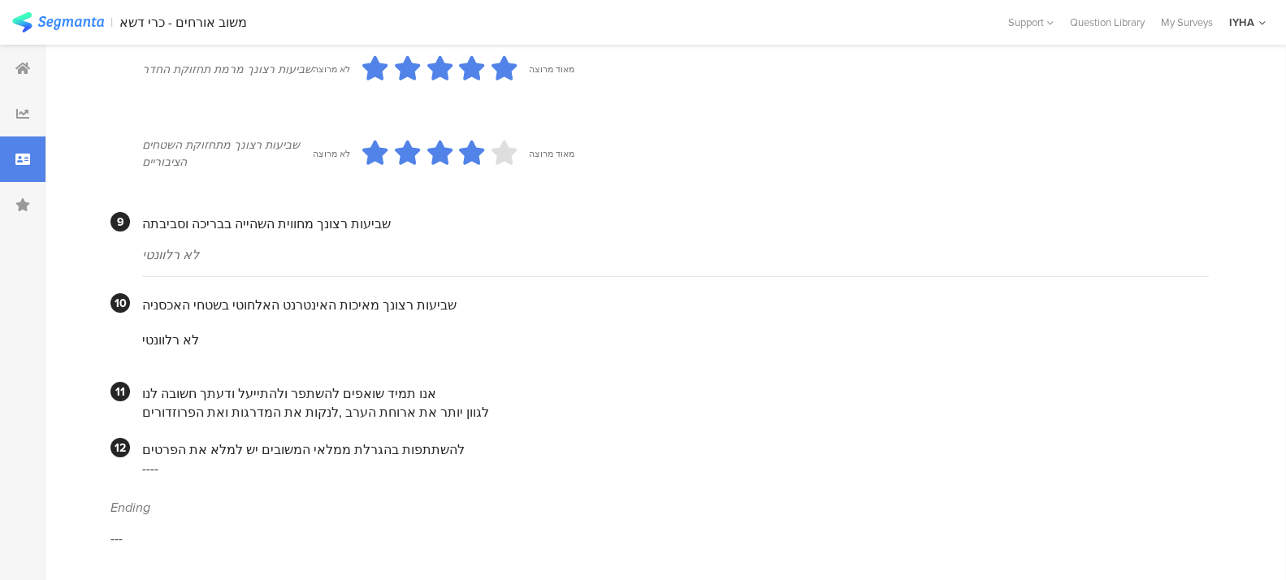
scroll to position [1376, 0]
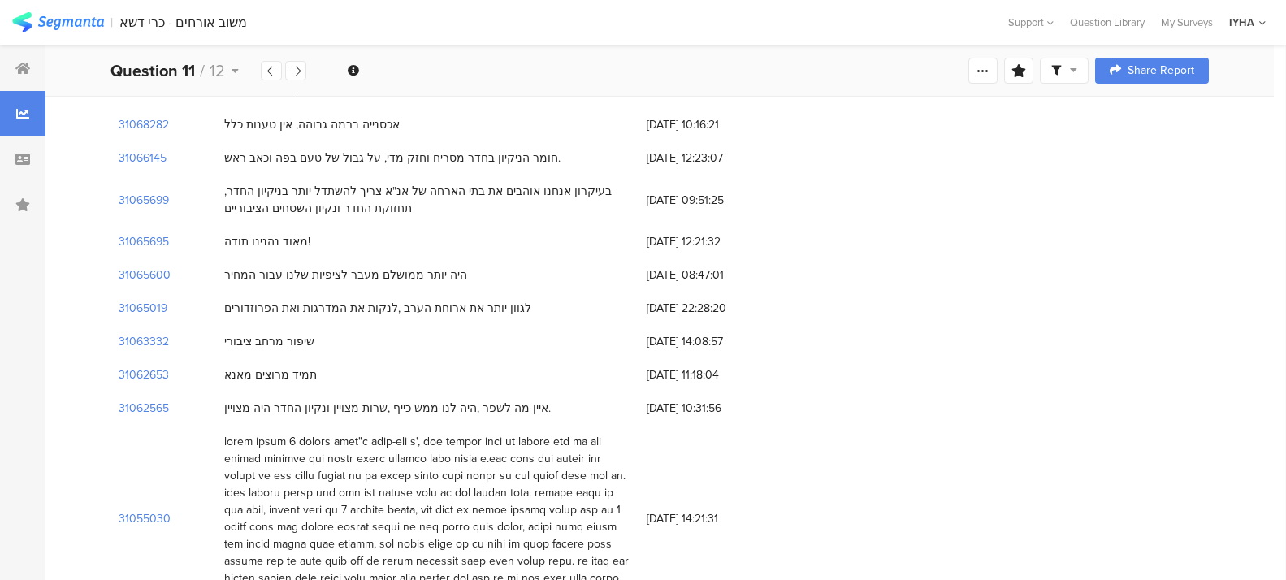
scroll to position [1401, 0]
click at [154, 507] on section "31055030" at bounding box center [145, 515] width 52 height 17
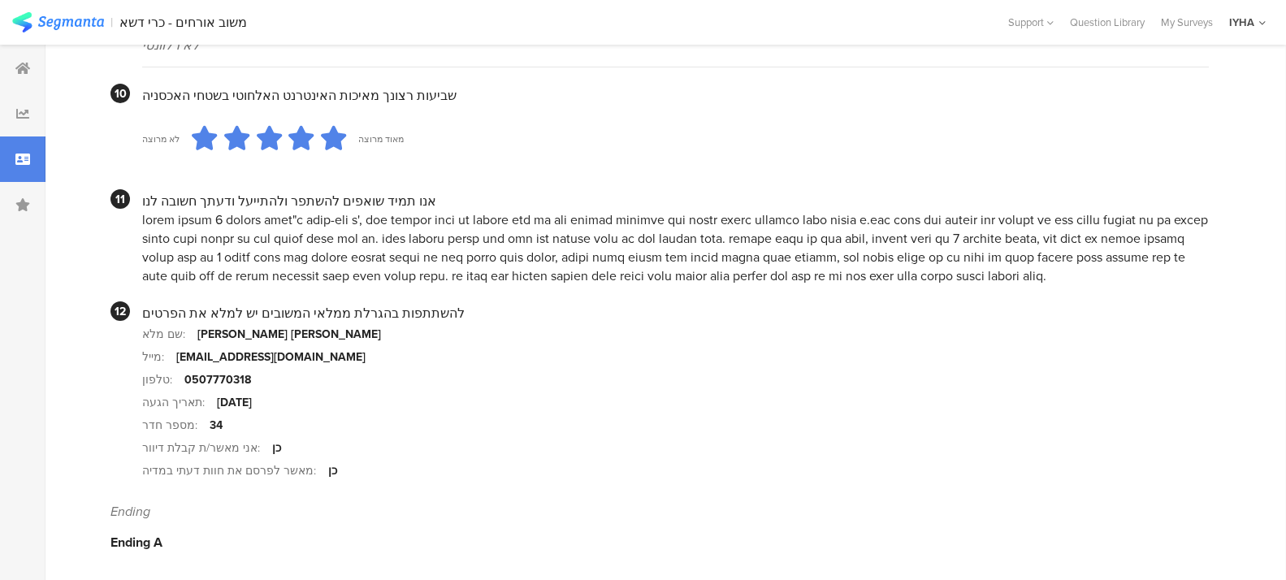
scroll to position [1554, 0]
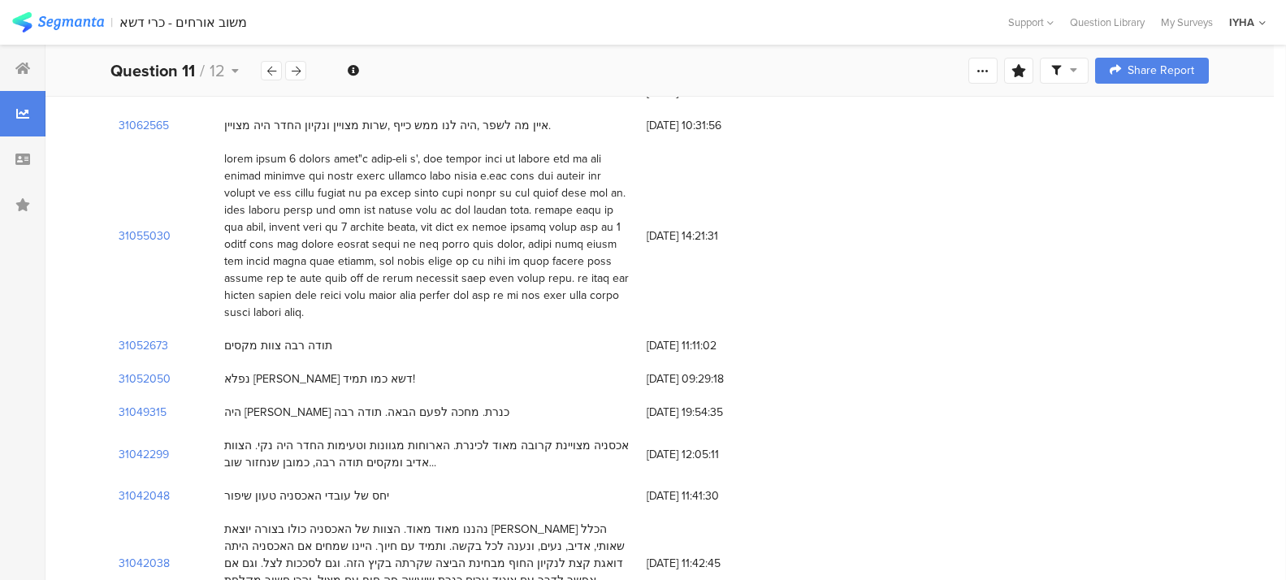
scroll to position [1686, 0]
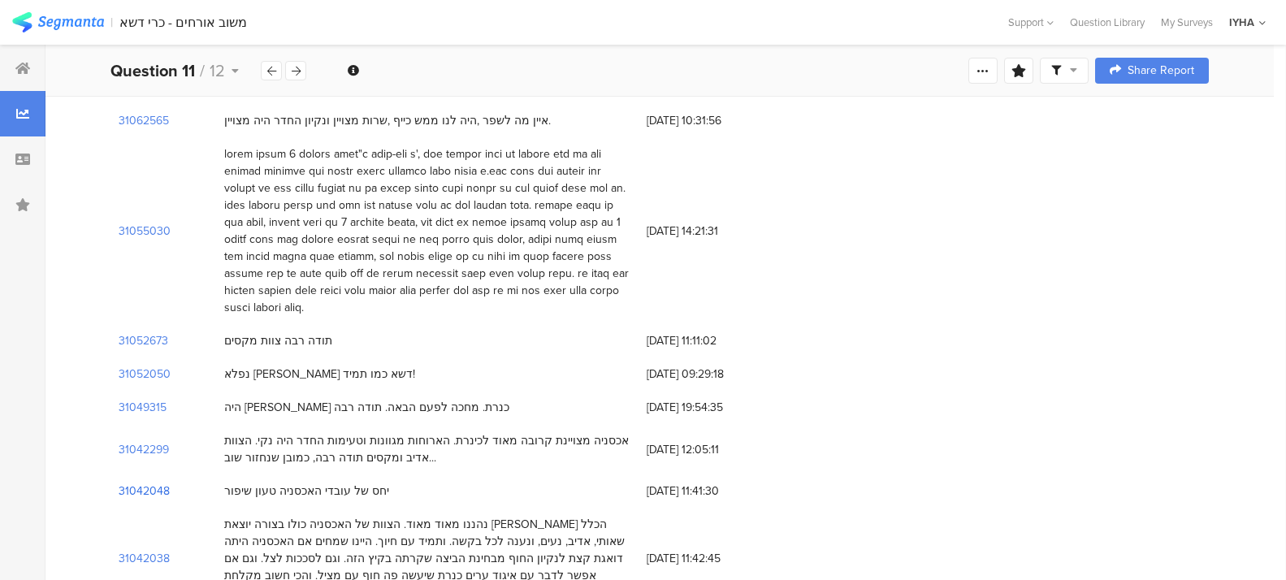
click at [147, 483] on section "31042048" at bounding box center [144, 491] width 51 height 17
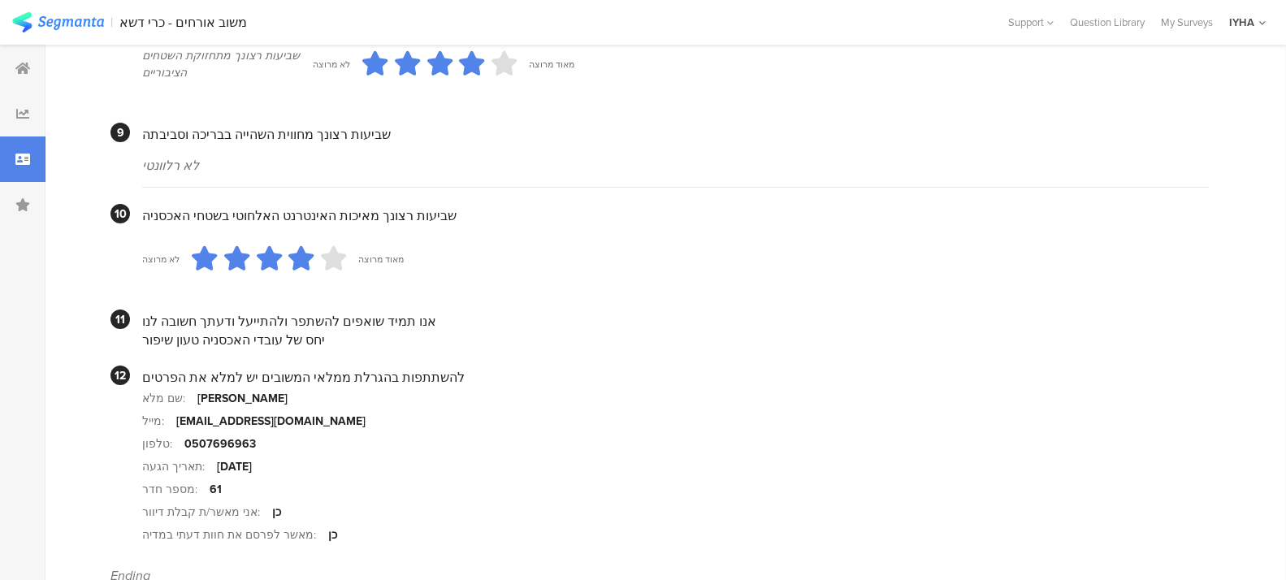
scroll to position [1487, 0]
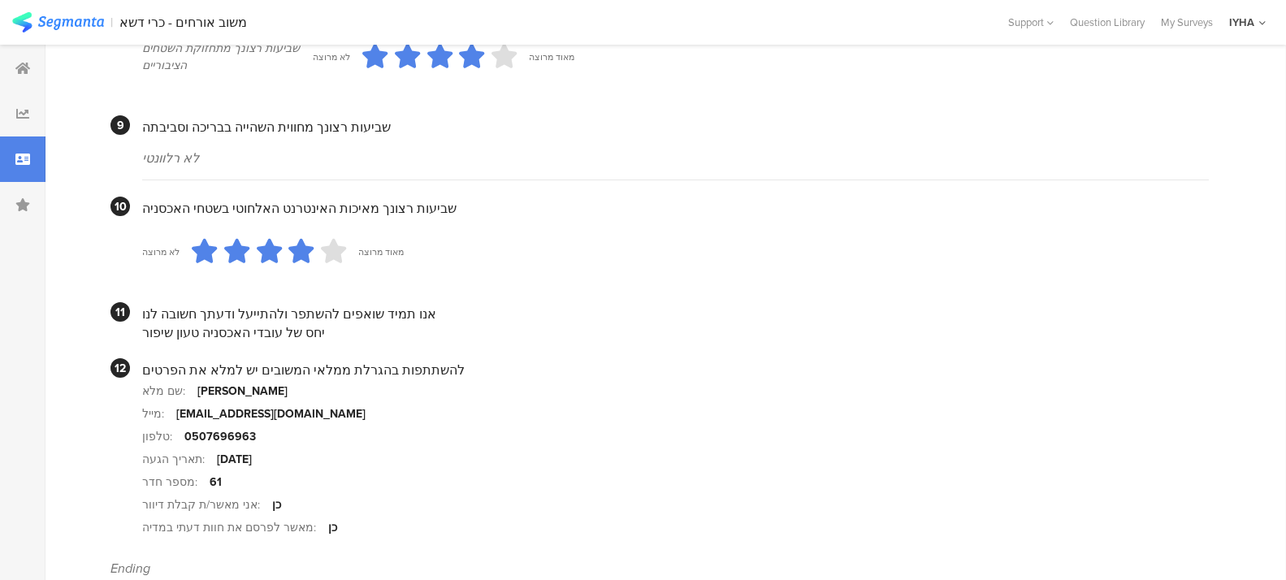
click at [173, 415] on div "מייל:" at bounding box center [159, 413] width 34 height 17
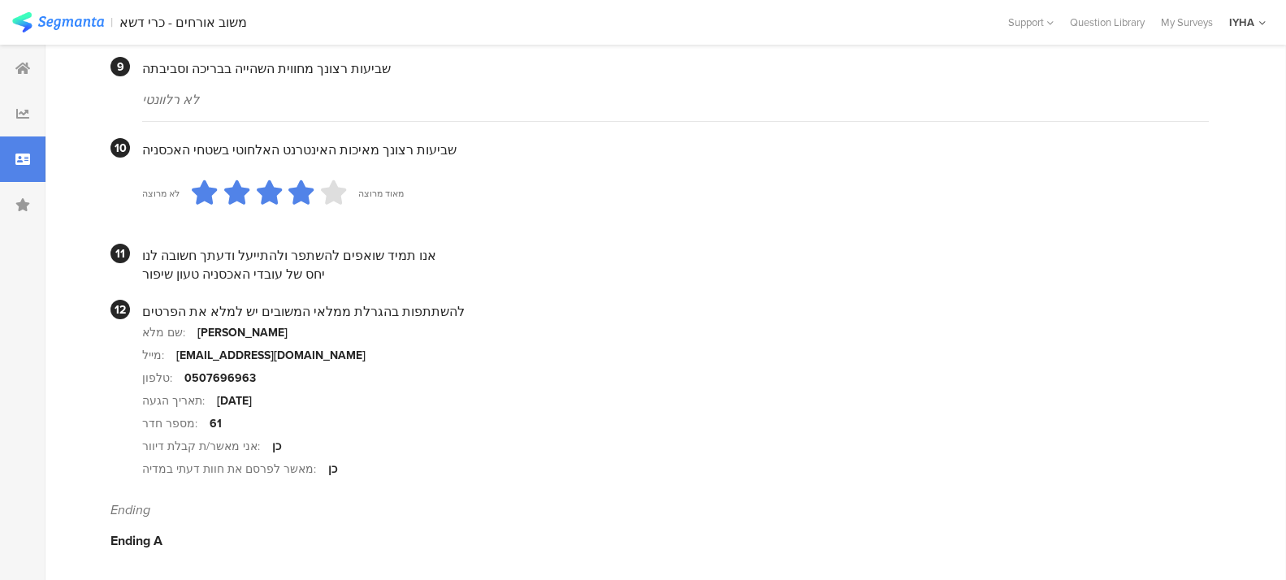
scroll to position [1548, 0]
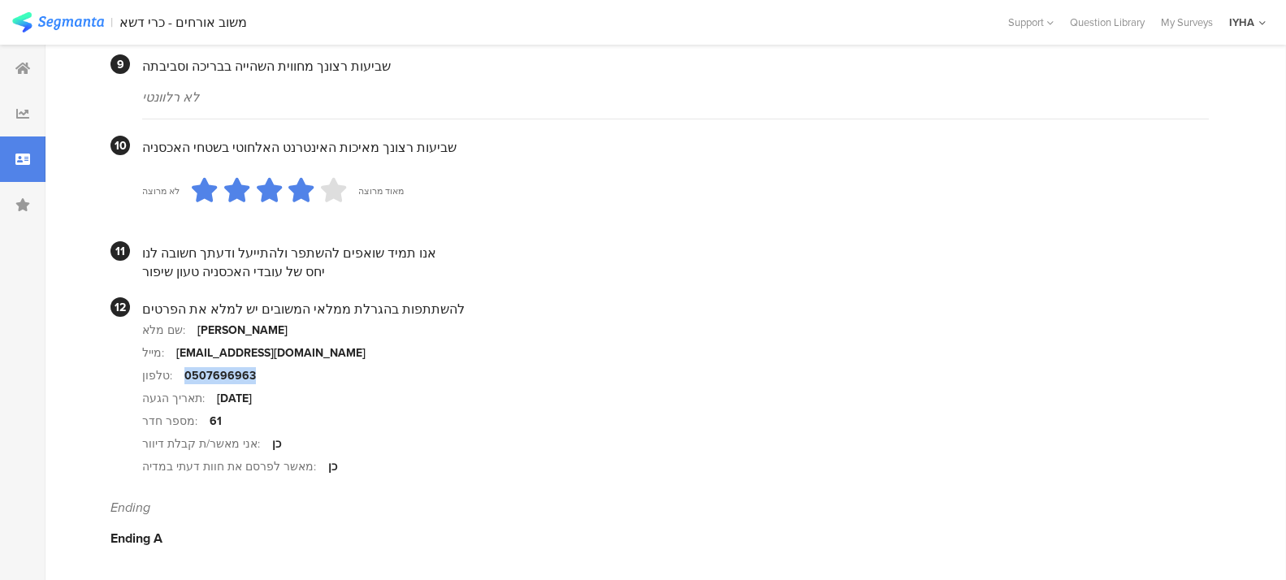
drag, startPoint x: 181, startPoint y: 376, endPoint x: 254, endPoint y: 370, distance: 73.3
click at [254, 370] on section "טלפון: 0507696963" at bounding box center [675, 375] width 1067 height 23
click at [346, 351] on section "מייל: [EMAIL_ADDRESS][DOMAIN_NAME]" at bounding box center [675, 352] width 1067 height 23
drag, startPoint x: 347, startPoint y: 353, endPoint x: 175, endPoint y: 357, distance: 171.5
click at [175, 357] on section "מייל: [EMAIL_ADDRESS][DOMAIN_NAME]" at bounding box center [675, 352] width 1067 height 23
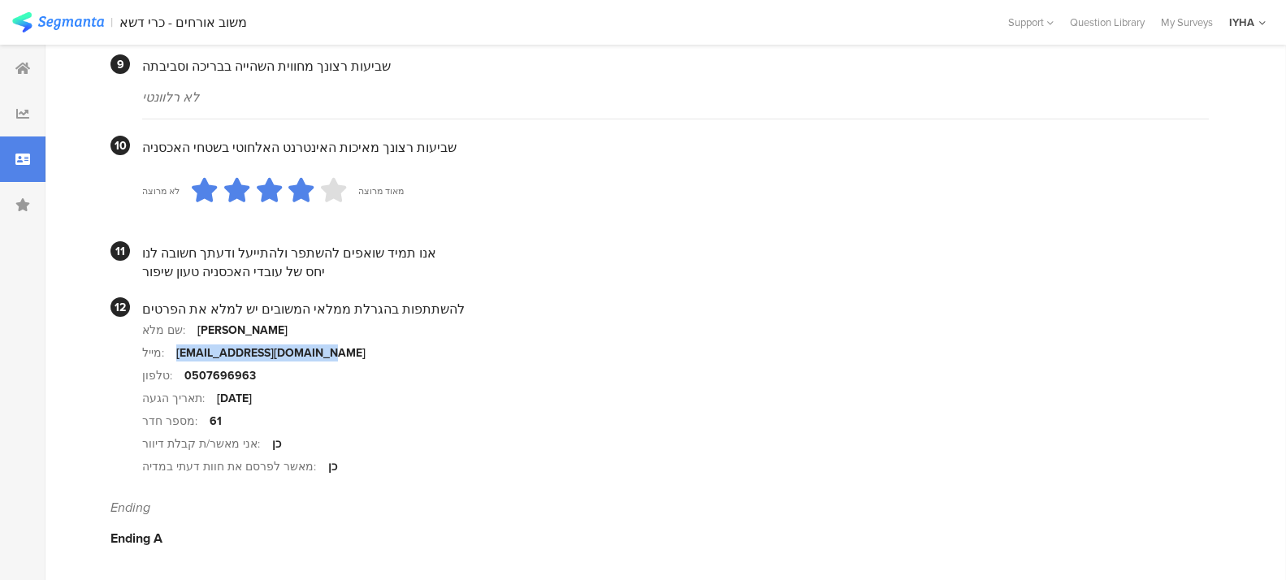
copy div "[EMAIL_ADDRESS][DOMAIN_NAME]"
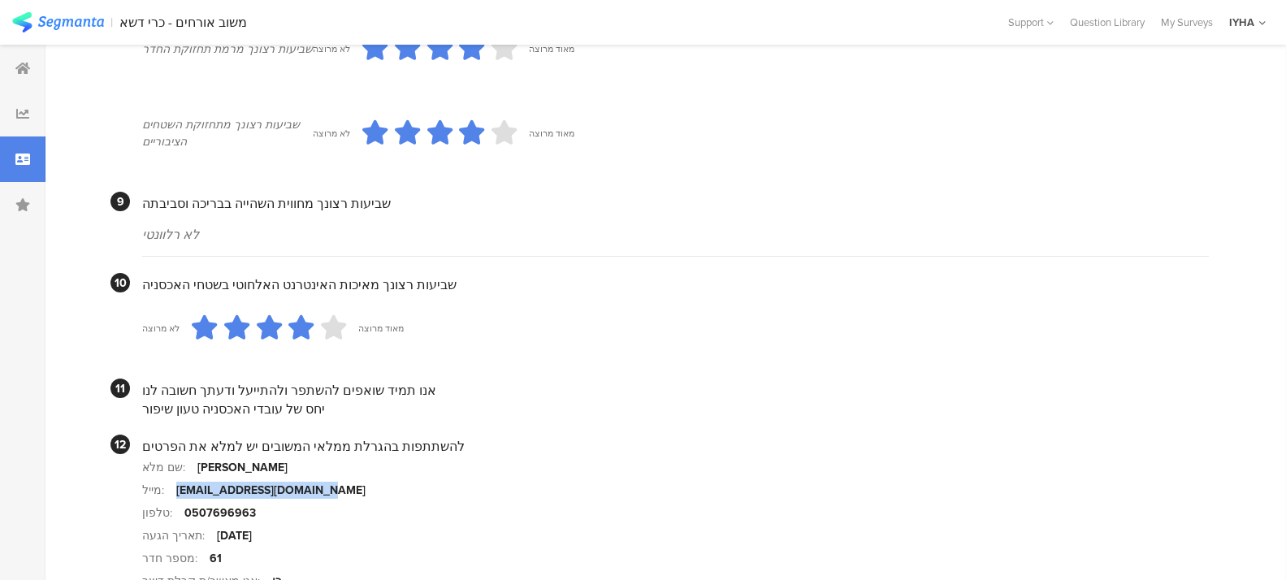
scroll to position [1446, 0]
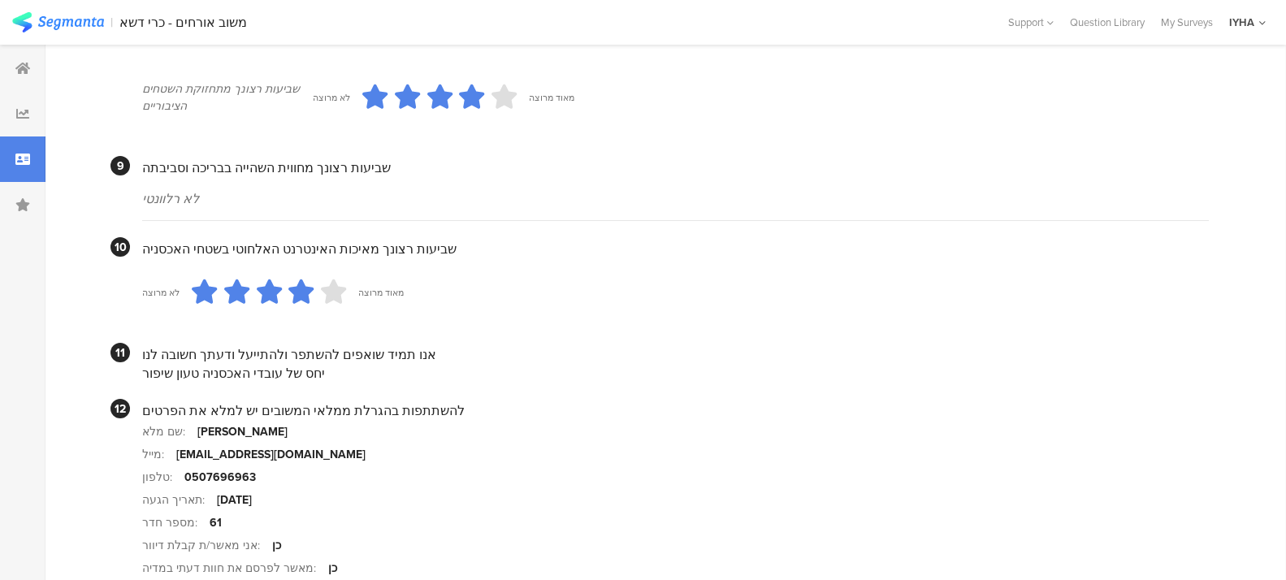
click at [486, 442] on section "שם מלא: [PERSON_NAME]" at bounding box center [675, 431] width 1067 height 23
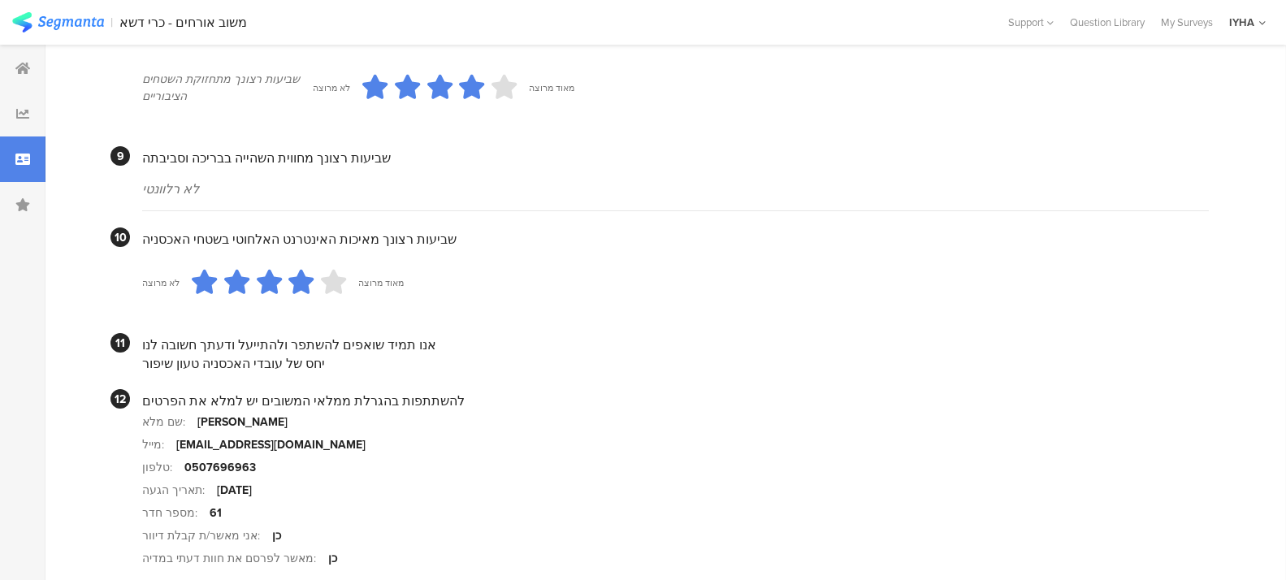
scroll to position [1466, 0]
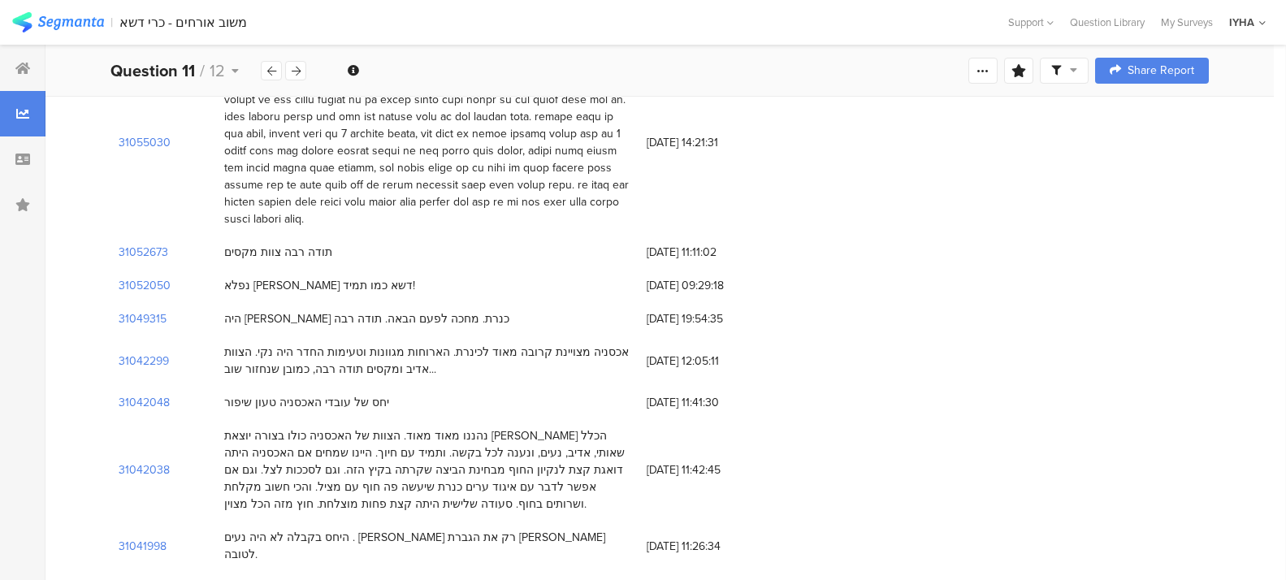
scroll to position [1808, 0]
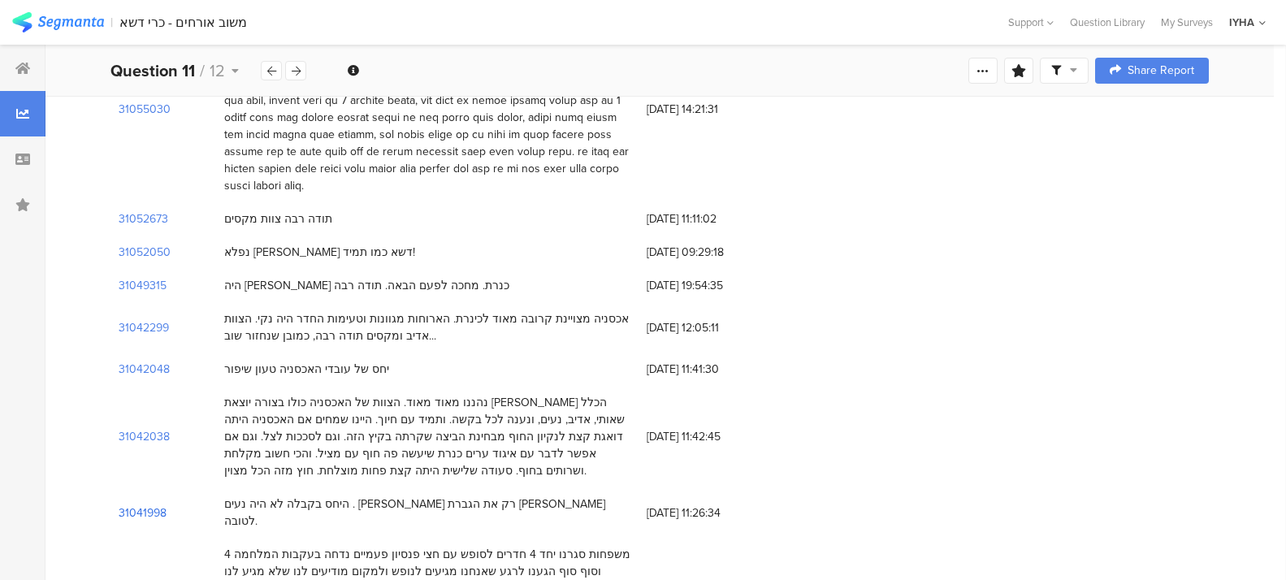
click at [143, 504] on section "31041998" at bounding box center [143, 512] width 48 height 17
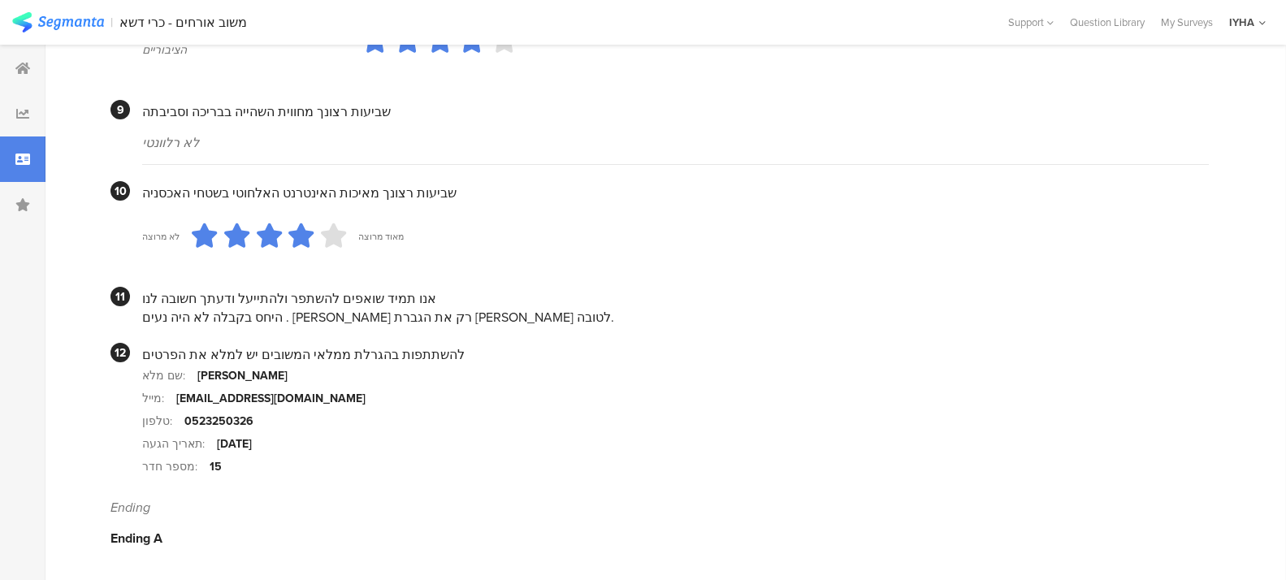
scroll to position [1488, 0]
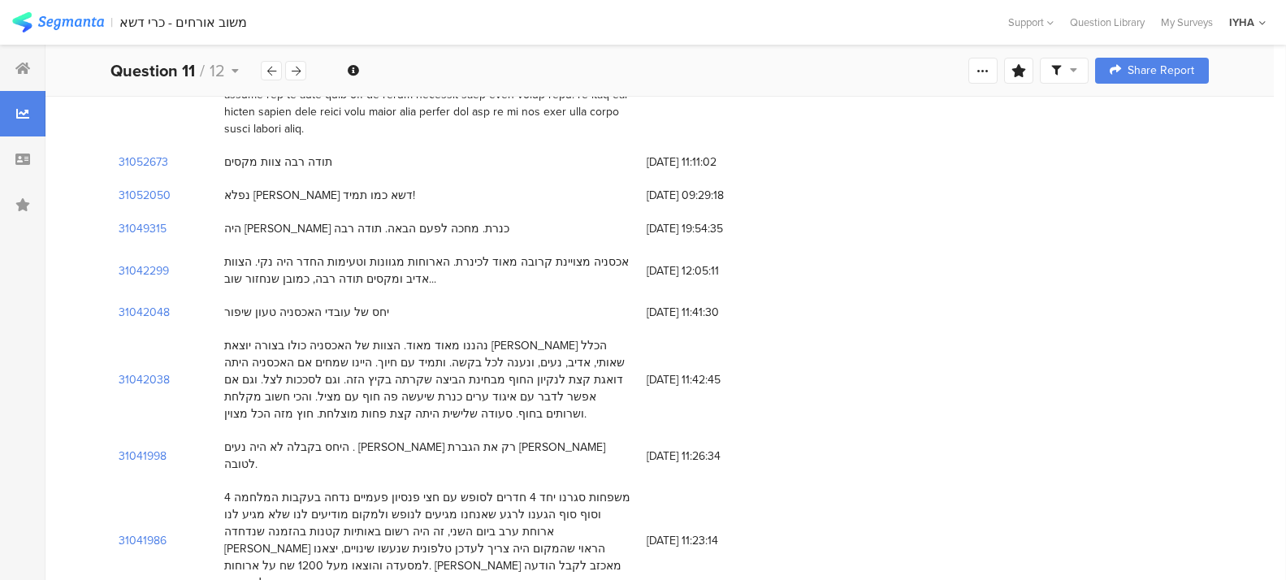
scroll to position [1909, 0]
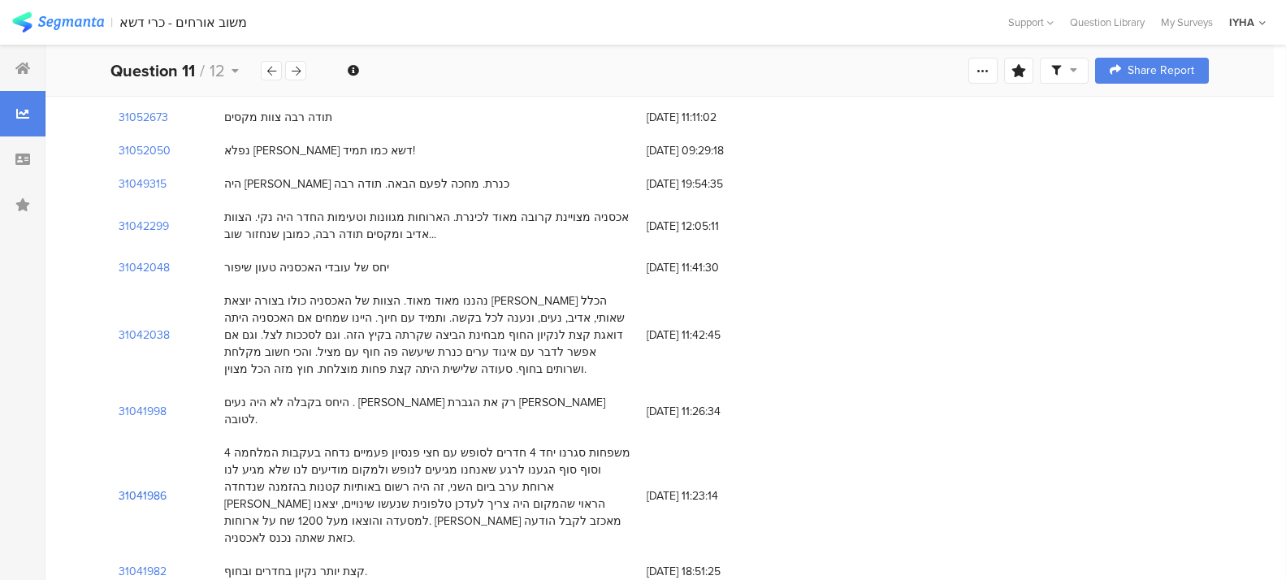
click at [165, 487] on section "31041986" at bounding box center [143, 495] width 48 height 17
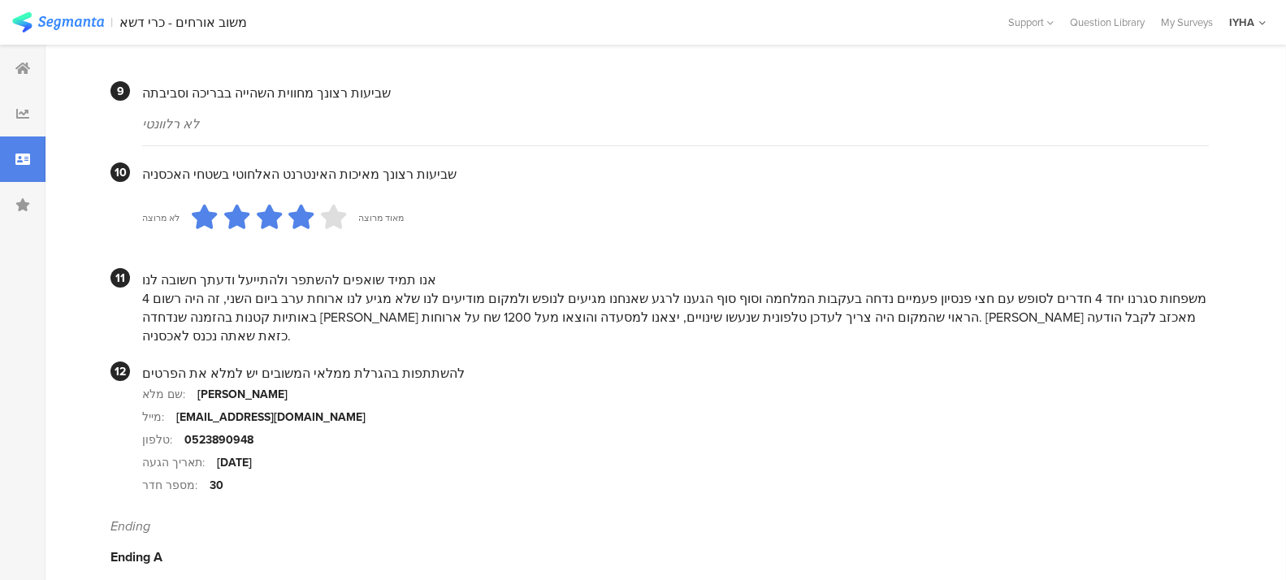
scroll to position [1507, 0]
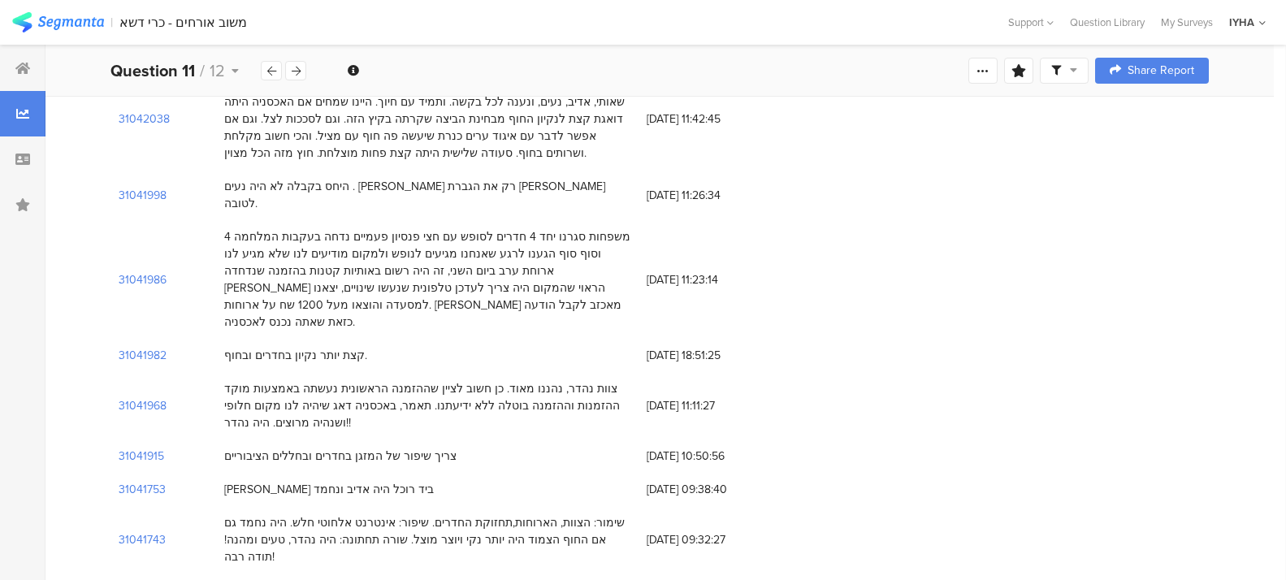
scroll to position [2132, 0]
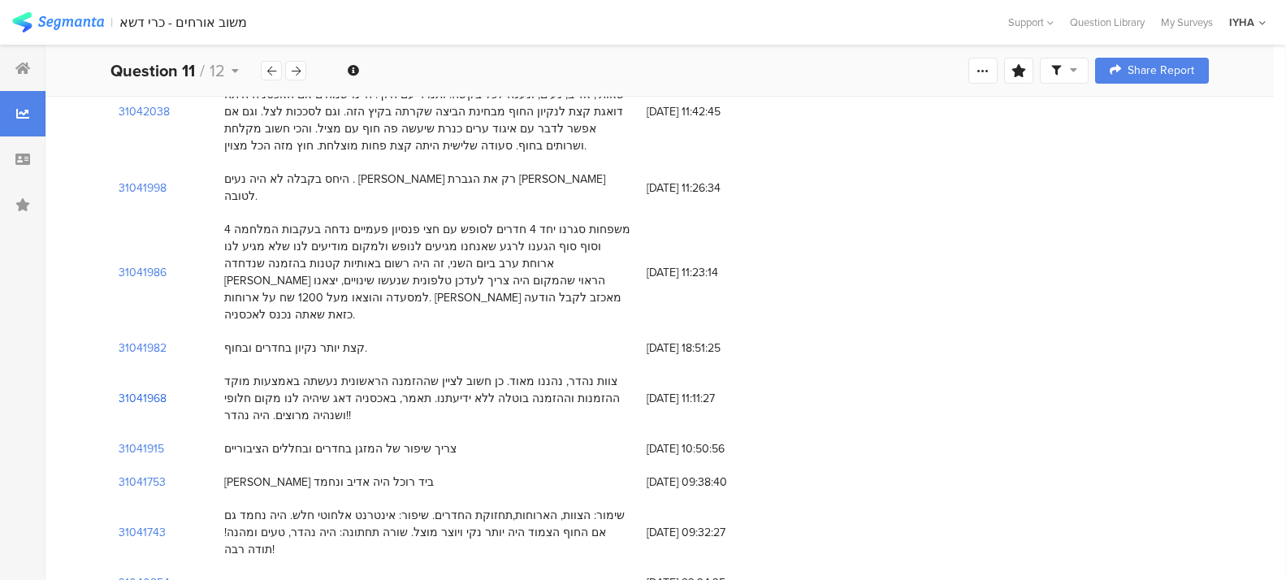
click at [133, 390] on section "31041968" at bounding box center [143, 398] width 48 height 17
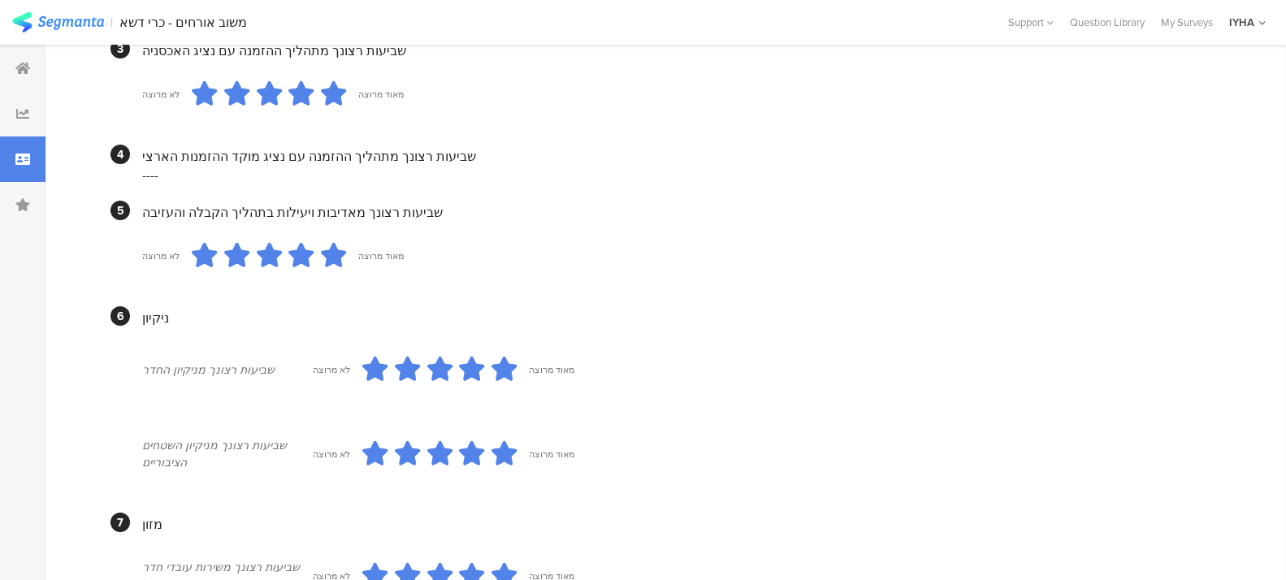
scroll to position [529, 0]
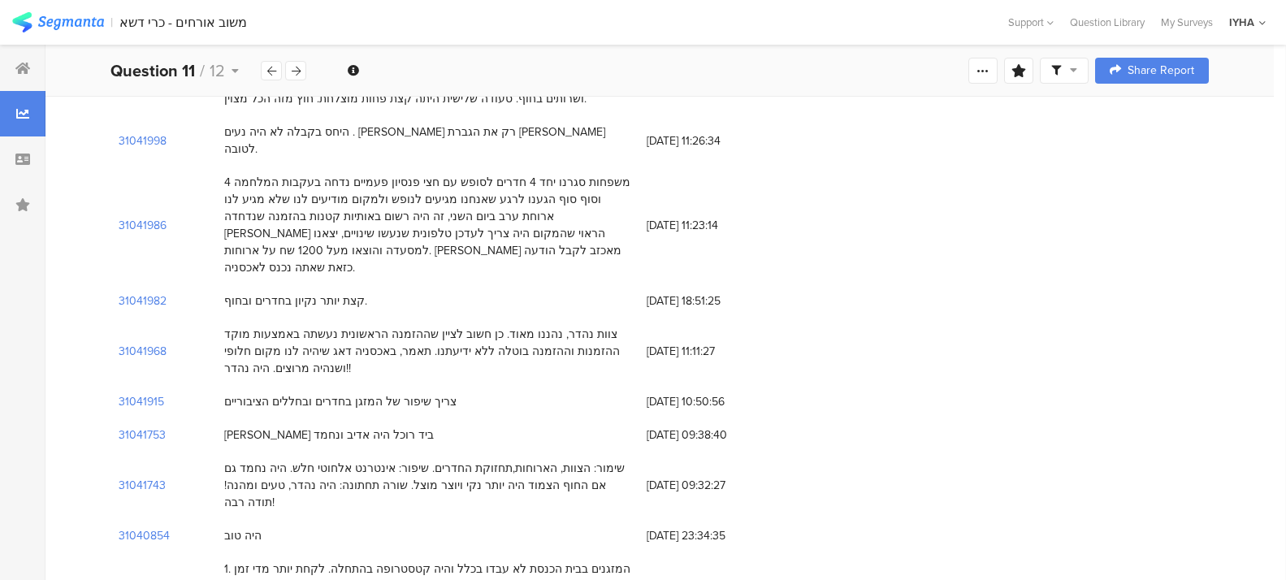
scroll to position [2214, 0]
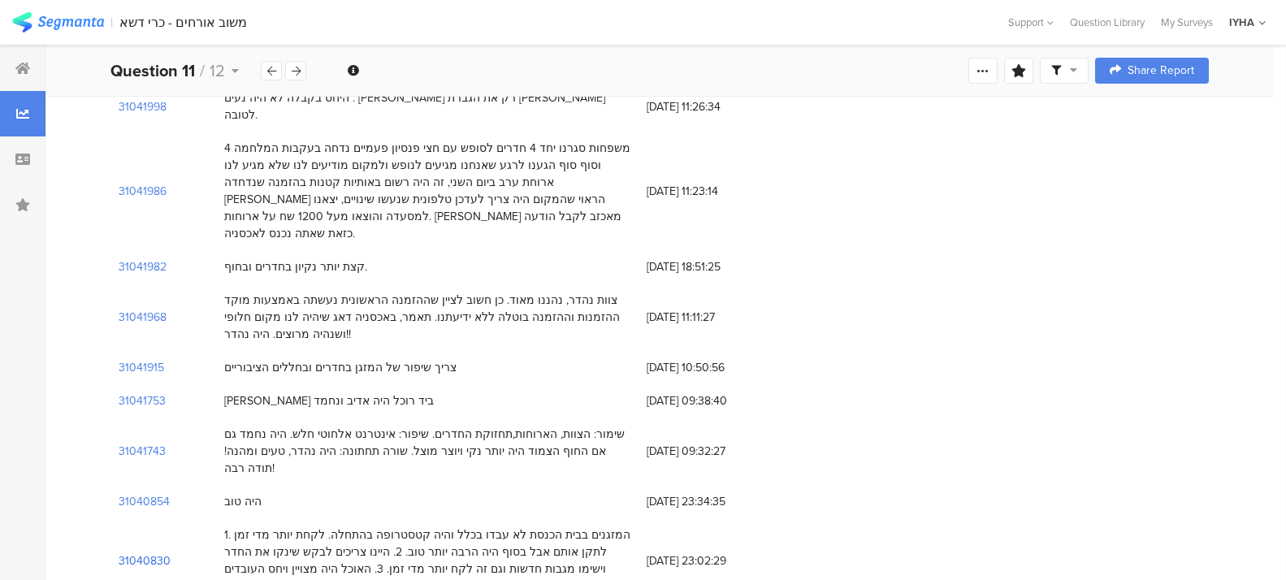
click at [155, 552] on section "31040830" at bounding box center [145, 560] width 52 height 17
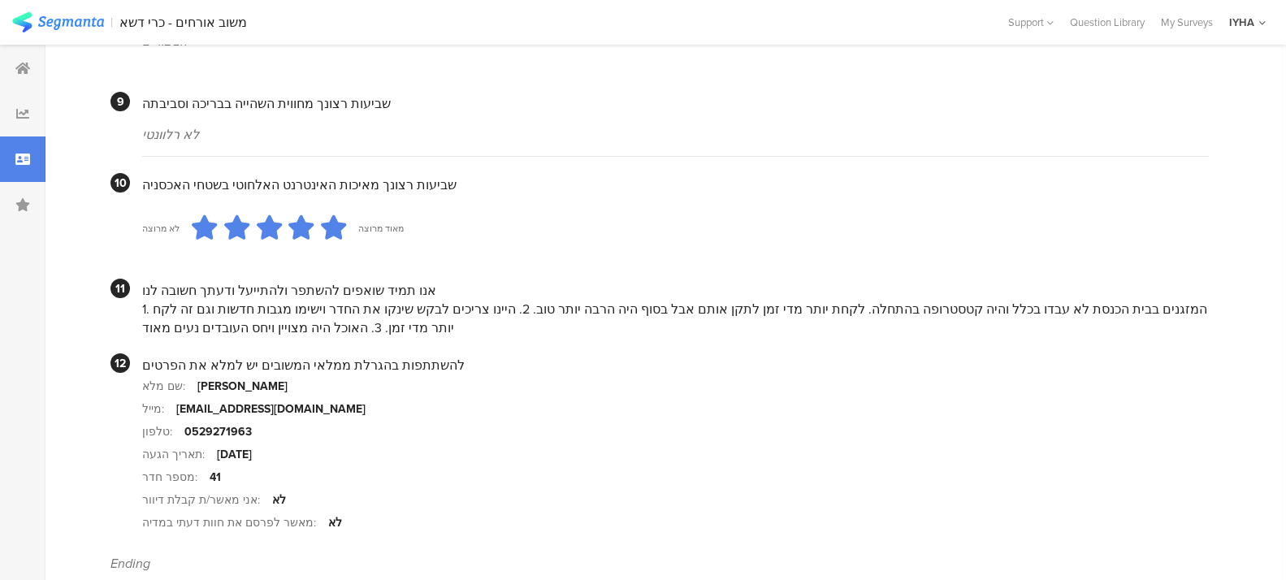
scroll to position [1544, 0]
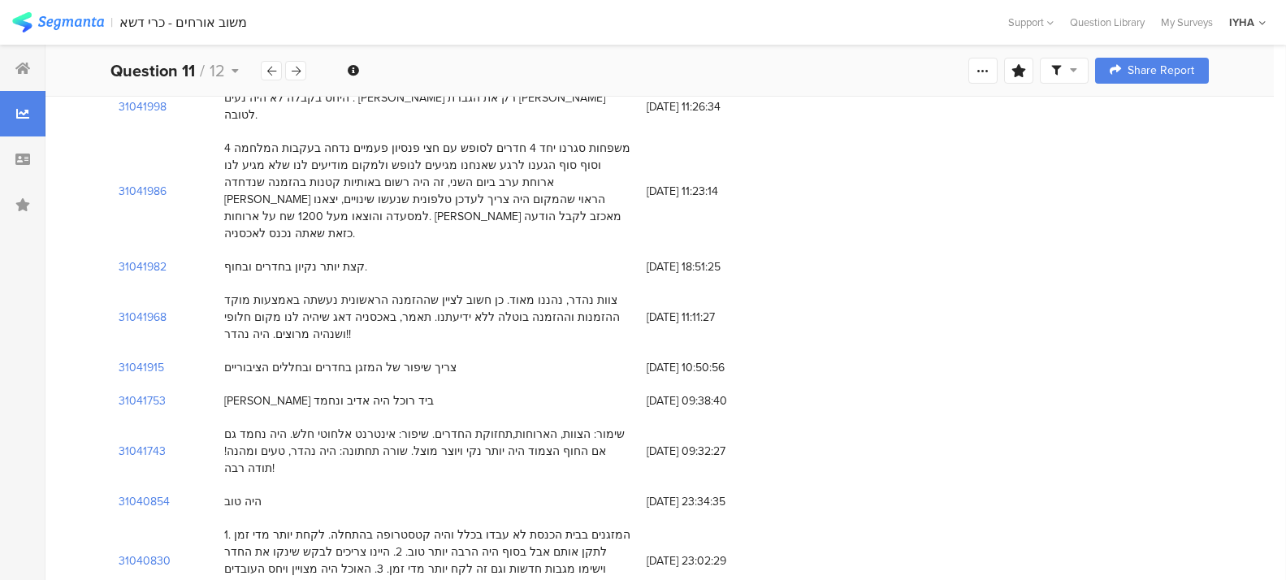
scroll to position [2275, 0]
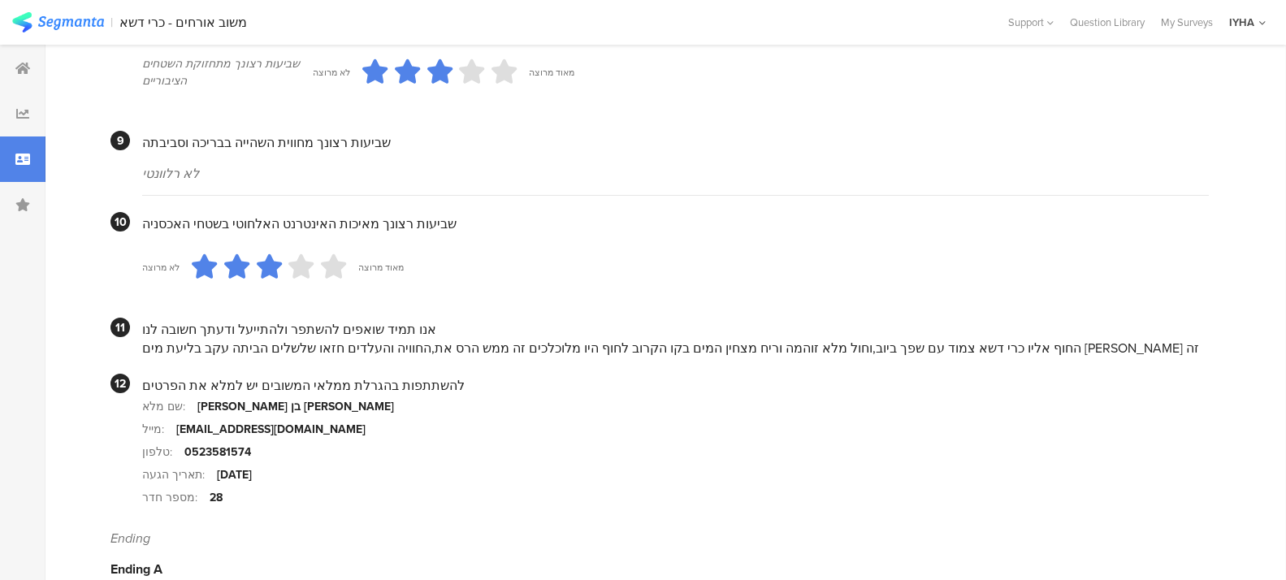
scroll to position [1519, 0]
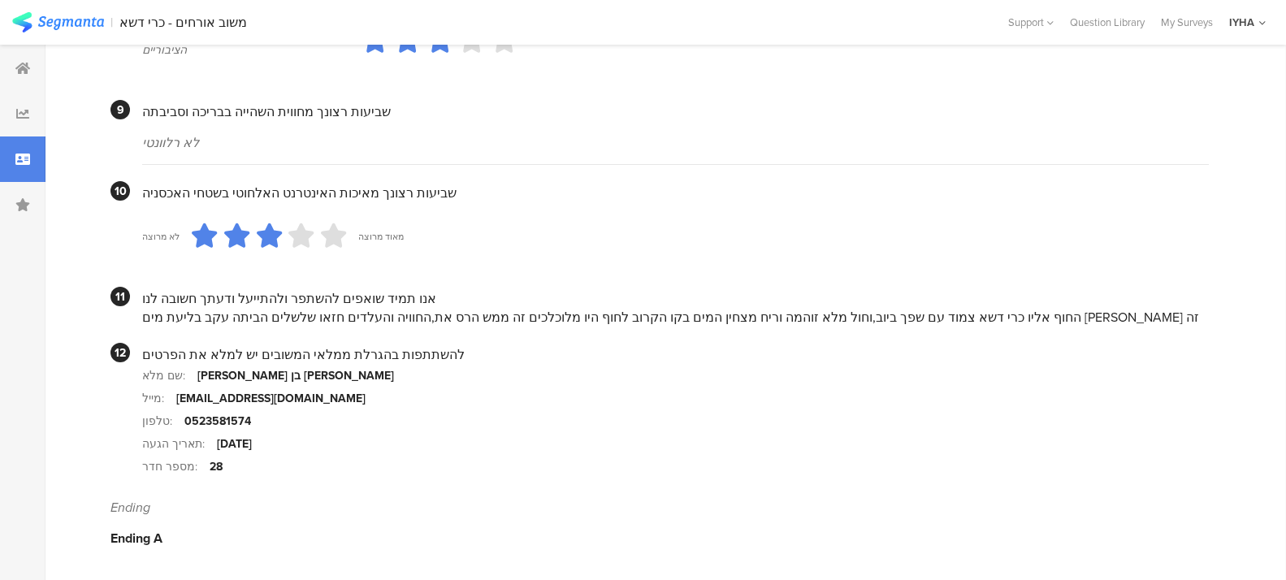
click at [386, 398] on section "מייל: [EMAIL_ADDRESS][DOMAIN_NAME]" at bounding box center [675, 398] width 1067 height 23
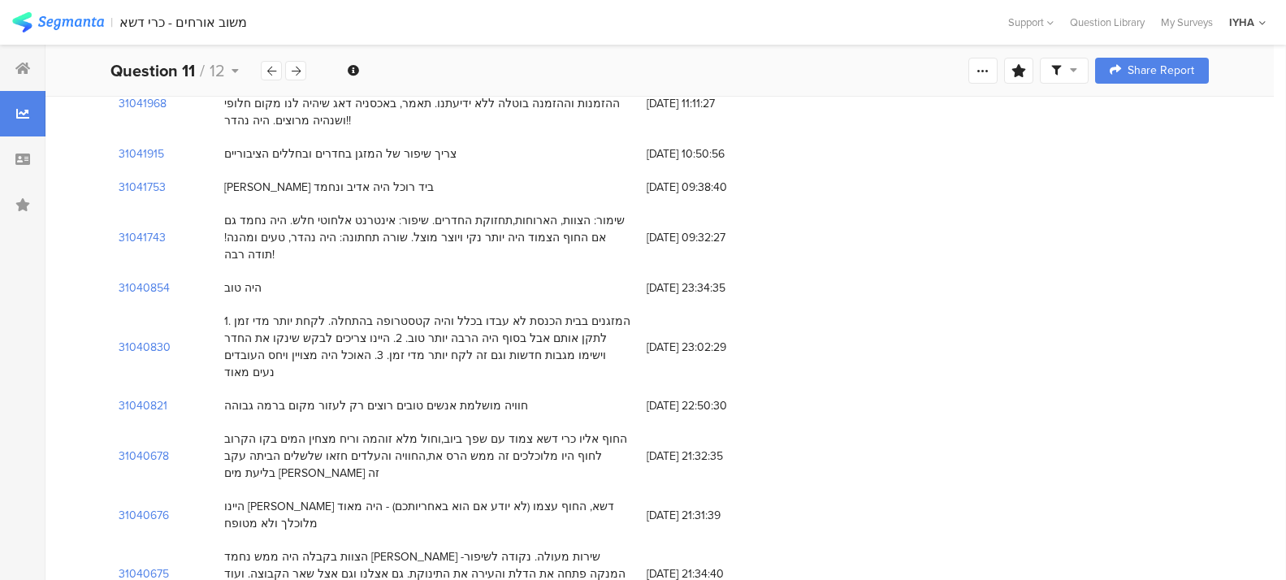
scroll to position [2437, 0]
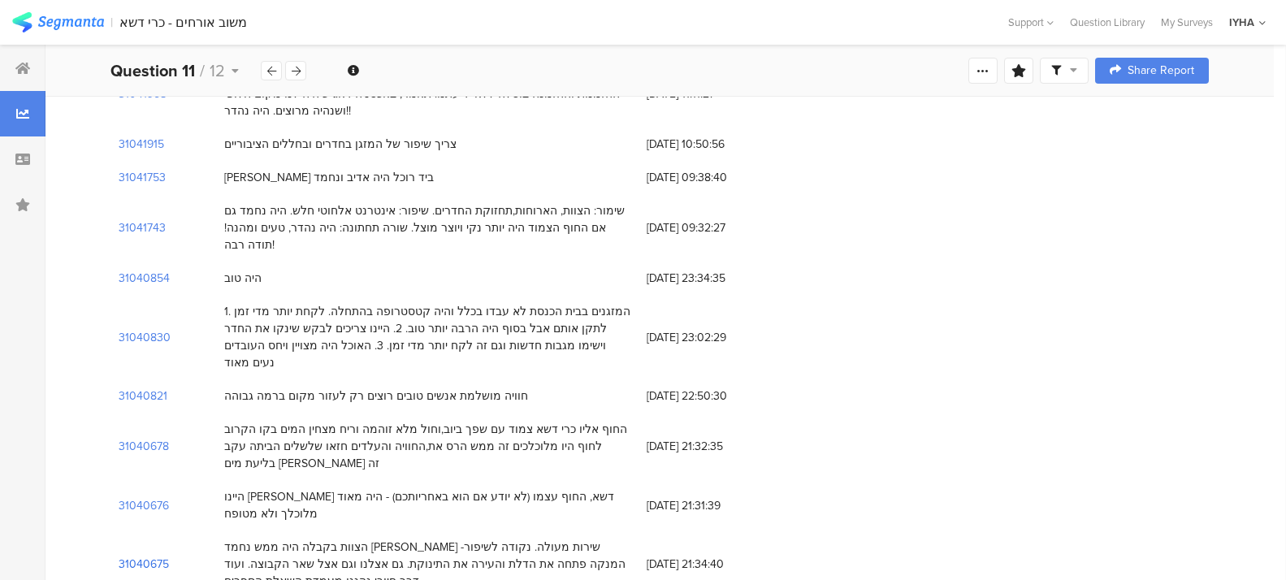
click at [145, 556] on section "31040675" at bounding box center [144, 564] width 50 height 17
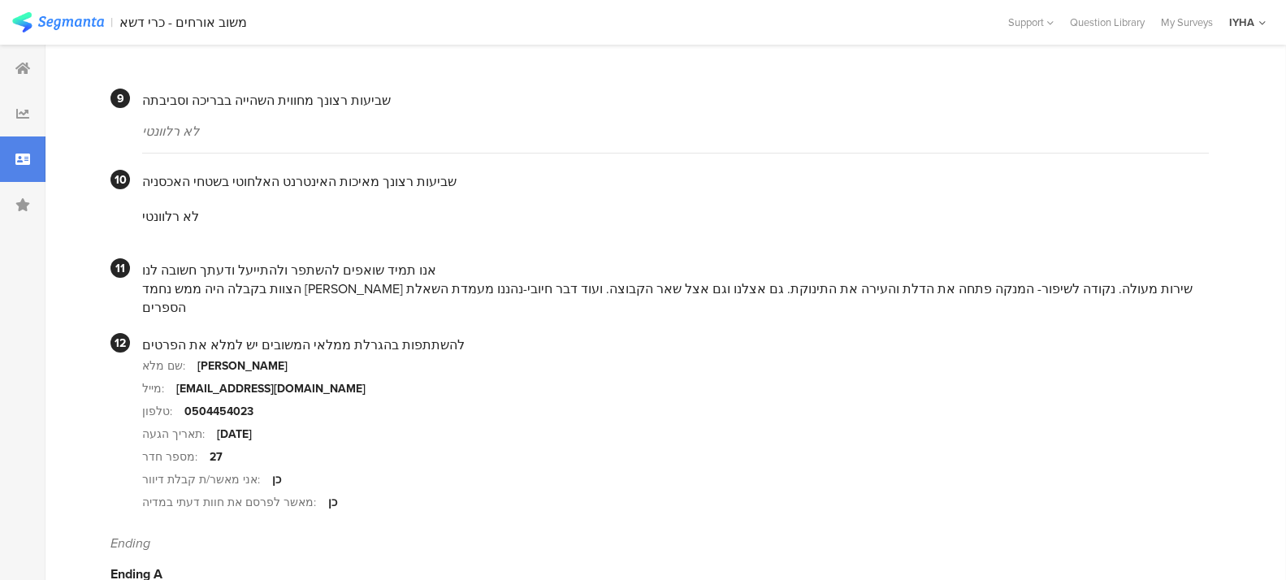
scroll to position [1544, 0]
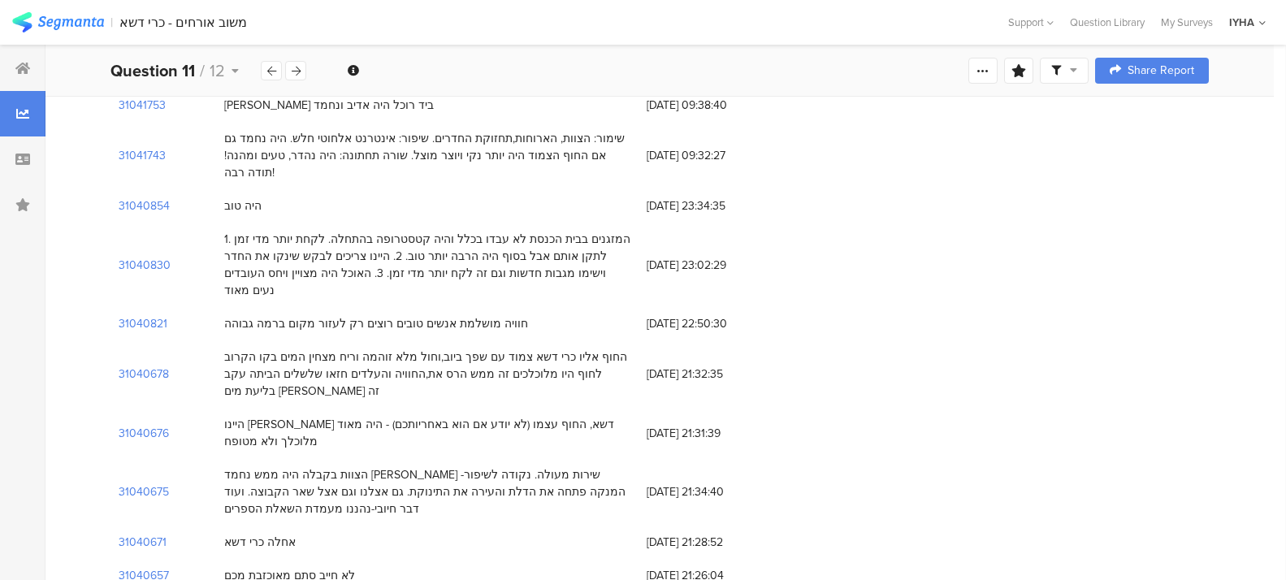
scroll to position [2518, 0]
